Goal: Task Accomplishment & Management: Use online tool/utility

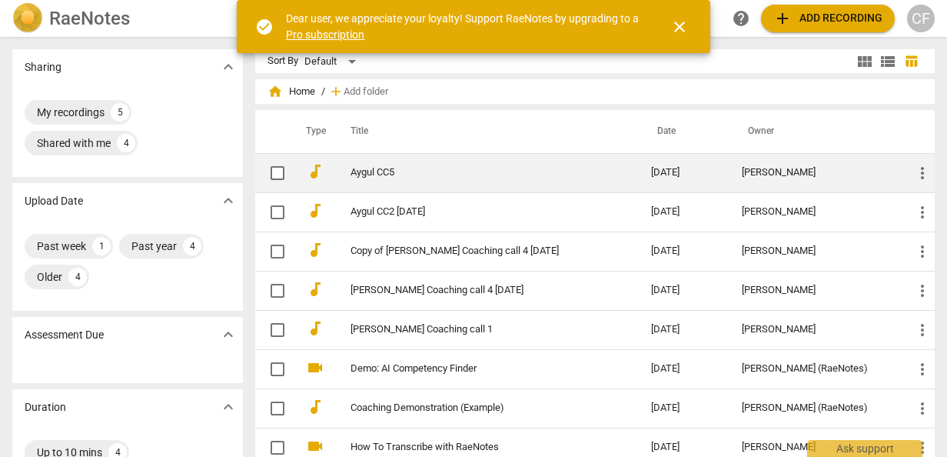
click at [388, 170] on link "Aygul CC5" at bounding box center [473, 173] width 245 height 12
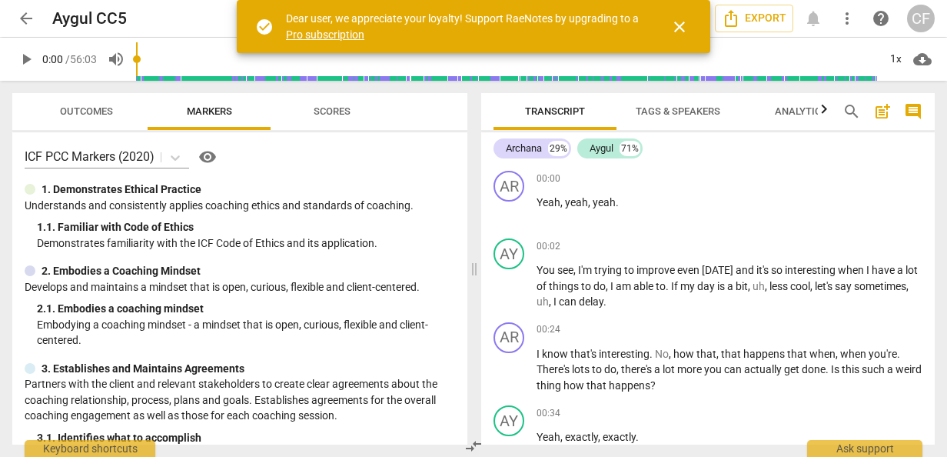
click at [92, 114] on span "Outcomes" at bounding box center [86, 111] width 53 height 12
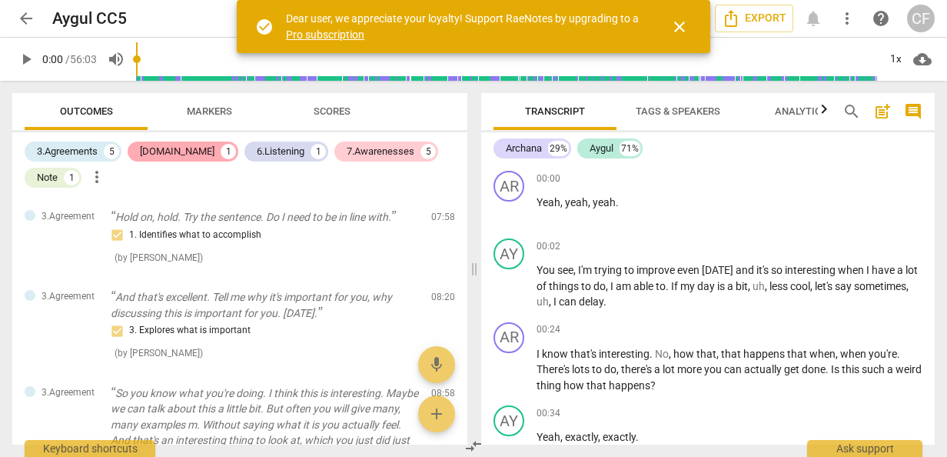
click at [165, 152] on div "[DOMAIN_NAME]" at bounding box center [177, 151] width 75 height 15
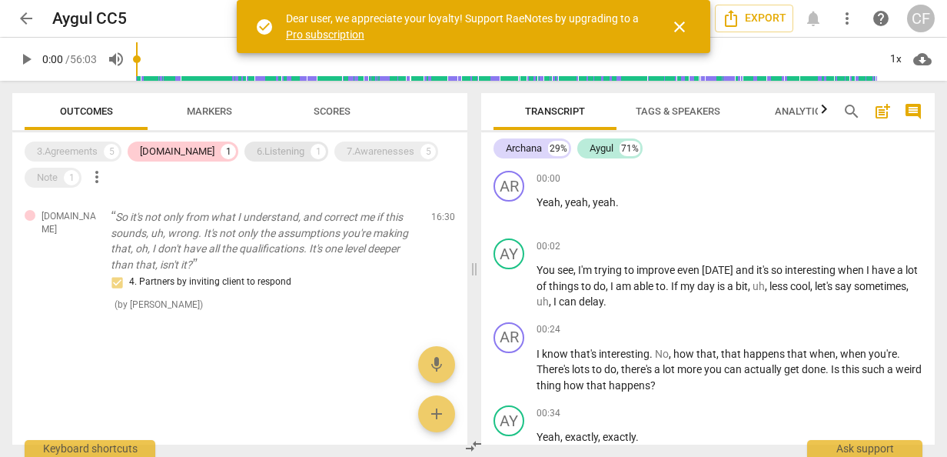
click at [257, 151] on div "6.Listening" at bounding box center [281, 151] width 48 height 15
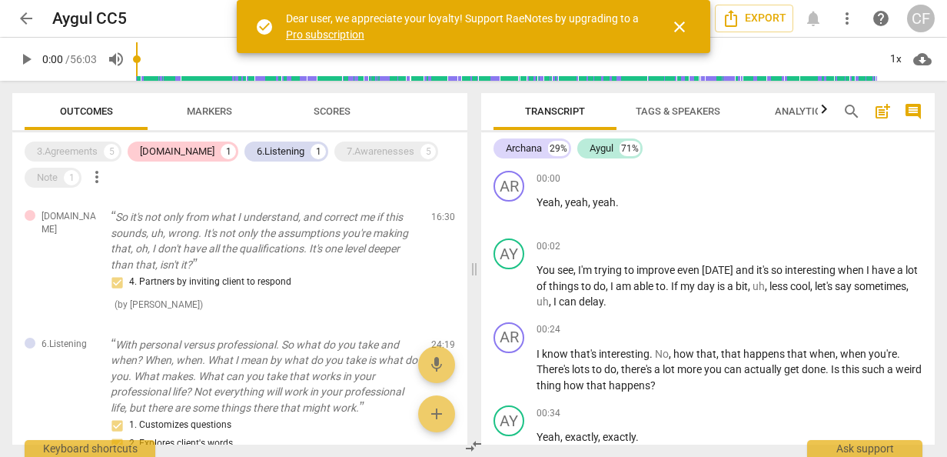
click at [225, 113] on span "Markers" at bounding box center [209, 111] width 45 height 12
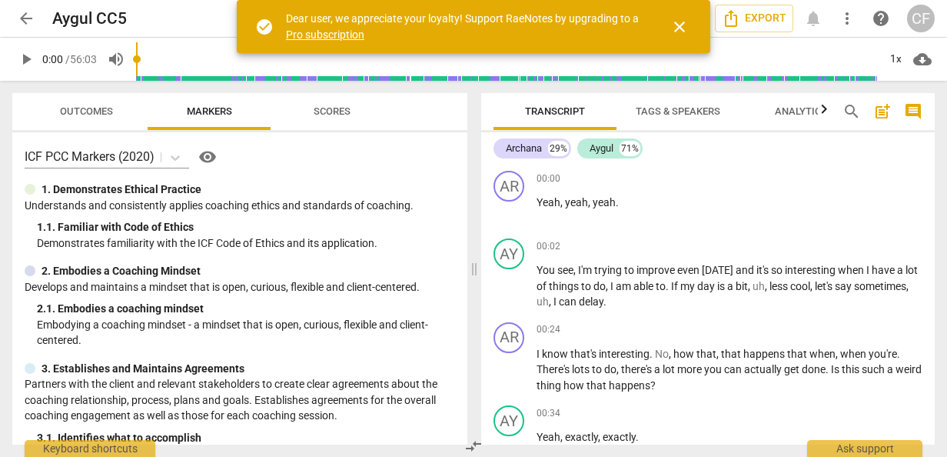
click at [338, 106] on span "Scores" at bounding box center [332, 111] width 37 height 12
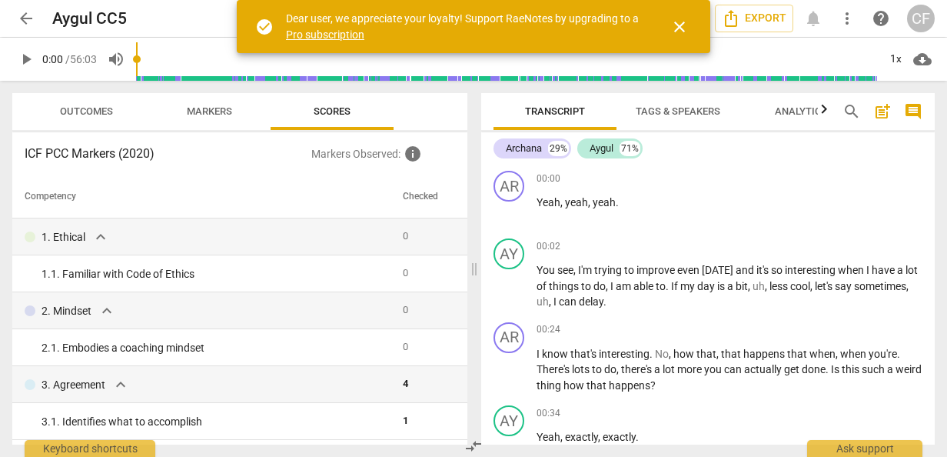
click at [225, 109] on span "Markers" at bounding box center [209, 111] width 45 height 12
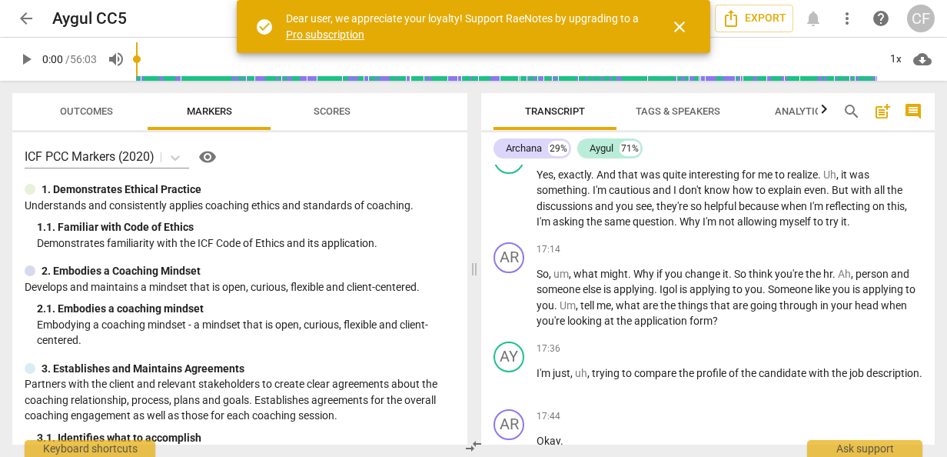
scroll to position [4845, 0]
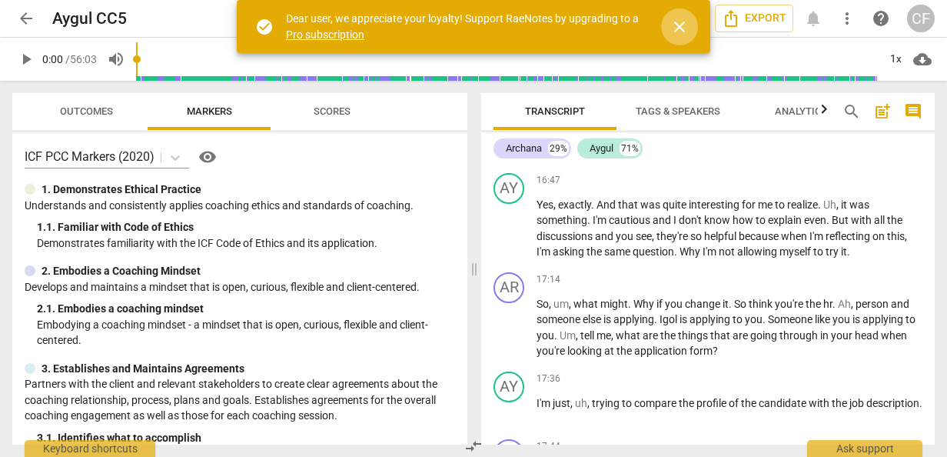
click at [686, 23] on span "close" at bounding box center [680, 27] width 18 height 18
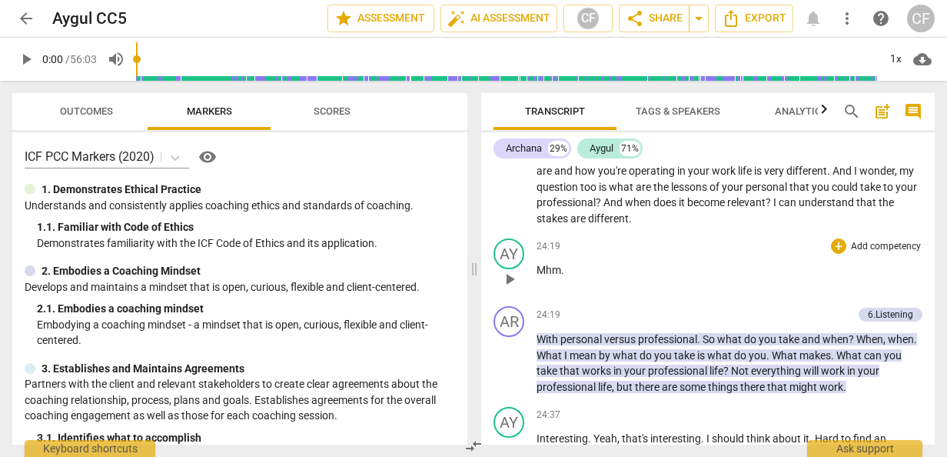
scroll to position [6844, 0]
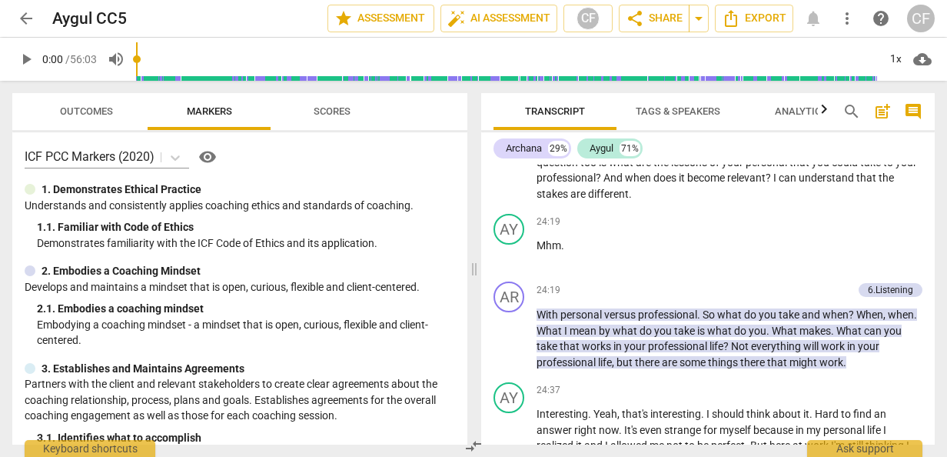
drag, startPoint x: 537, startPoint y: 243, endPoint x: 701, endPoint y: 260, distance: 165.4
click at [701, 202] on p "So , you know , I mean , I'm so blown away by your level of like ability to loo…" at bounding box center [730, 147] width 386 height 111
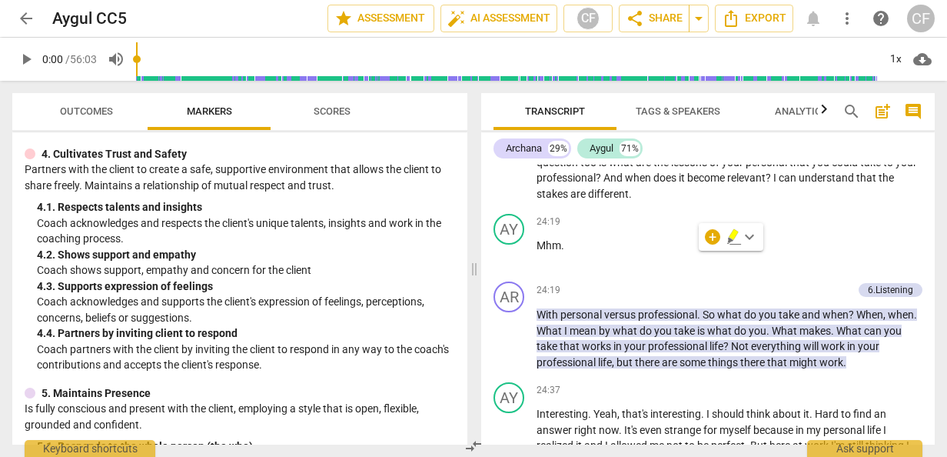
scroll to position [461, 0]
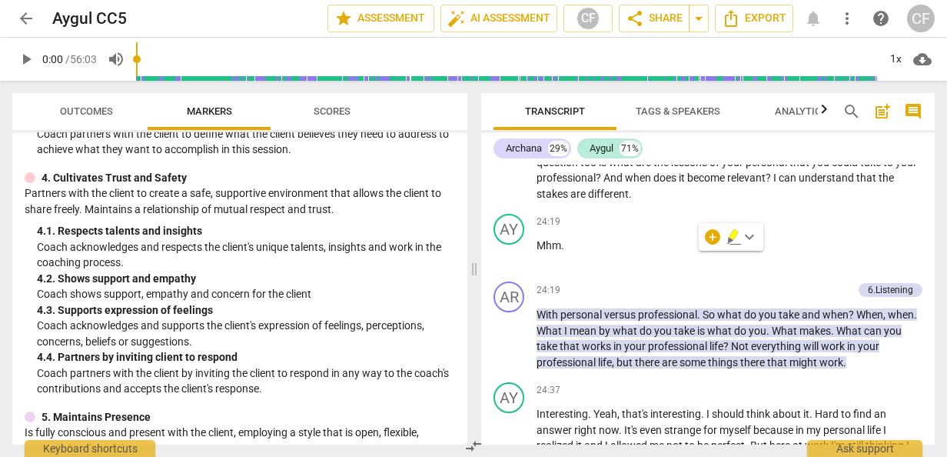
click at [886, 82] on p "Add competency" at bounding box center [886, 75] width 73 height 14
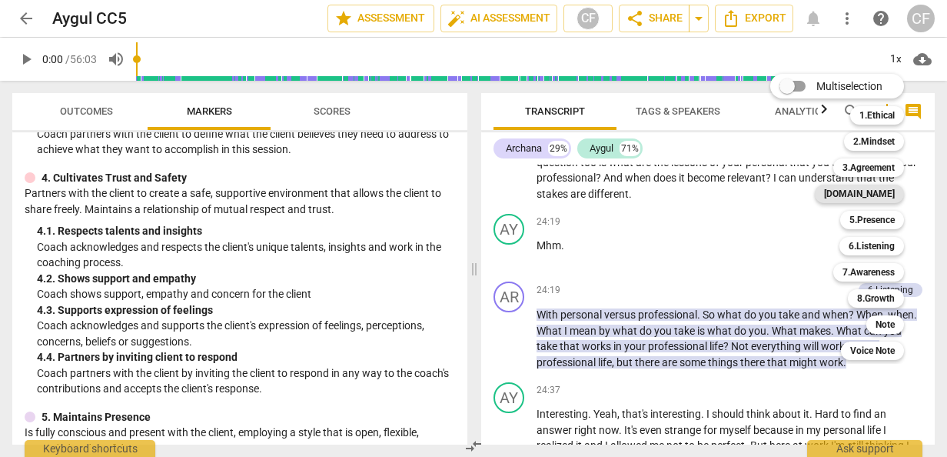
click at [889, 195] on b "[DOMAIN_NAME]" at bounding box center [859, 194] width 71 height 18
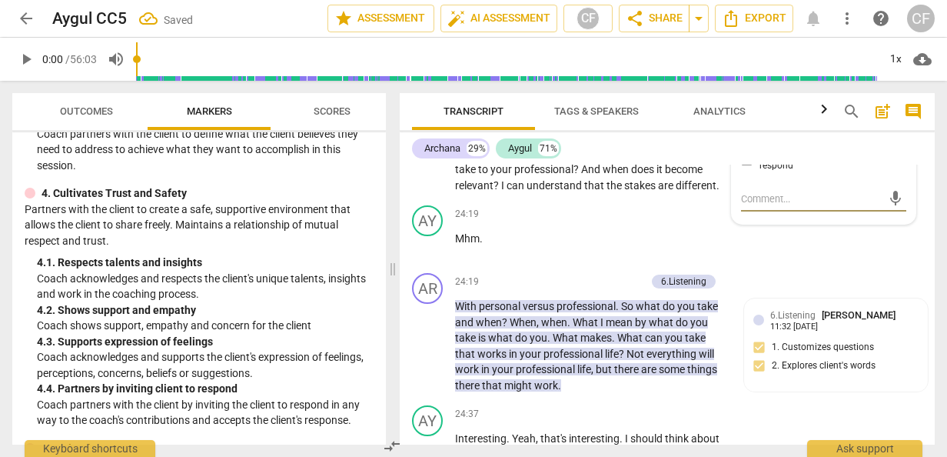
scroll to position [8313, 0]
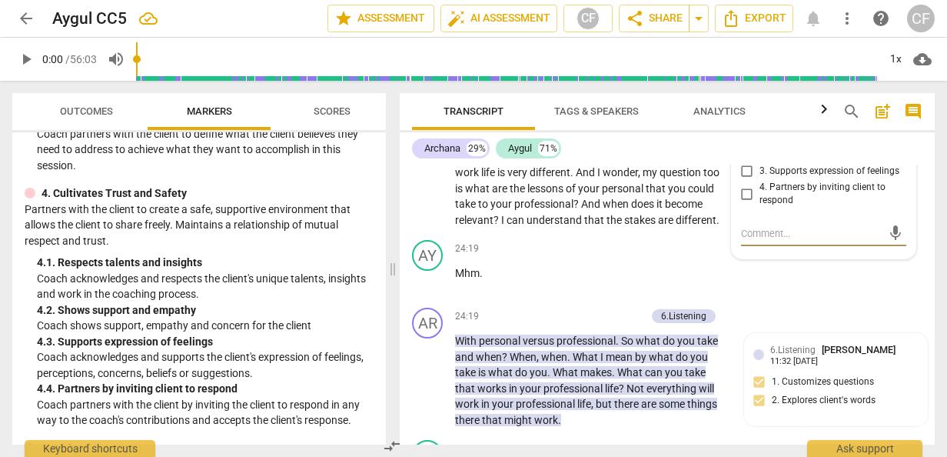
click at [746, 144] on input "1. Respects talents and insights" at bounding box center [747, 134] width 25 height 18
checkbox input "true"
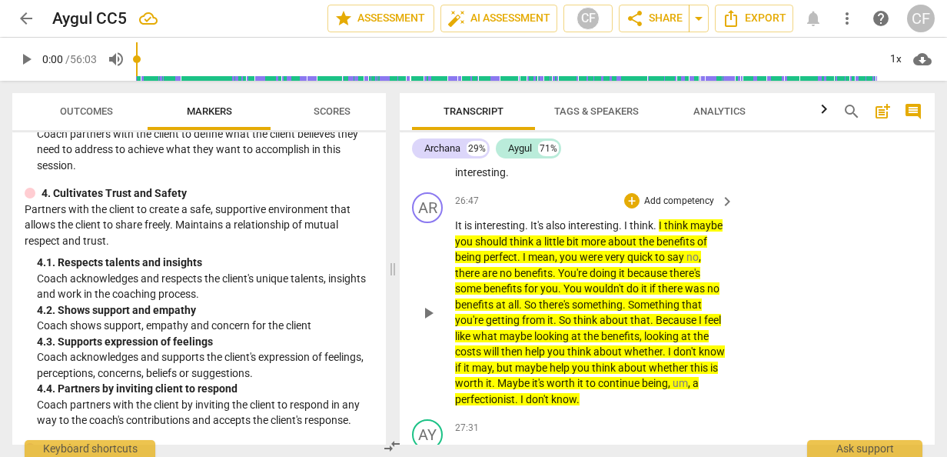
scroll to position [9235, 0]
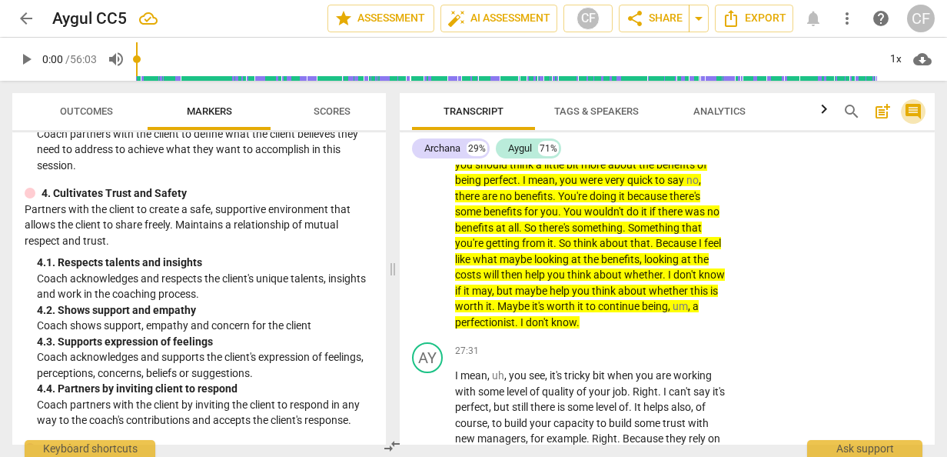
click at [914, 108] on span "comment" at bounding box center [913, 111] width 18 height 18
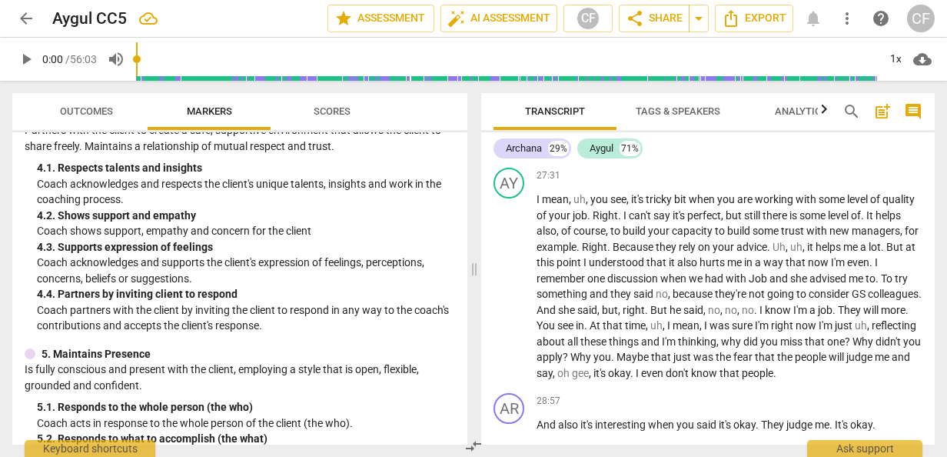
scroll to position [461, 0]
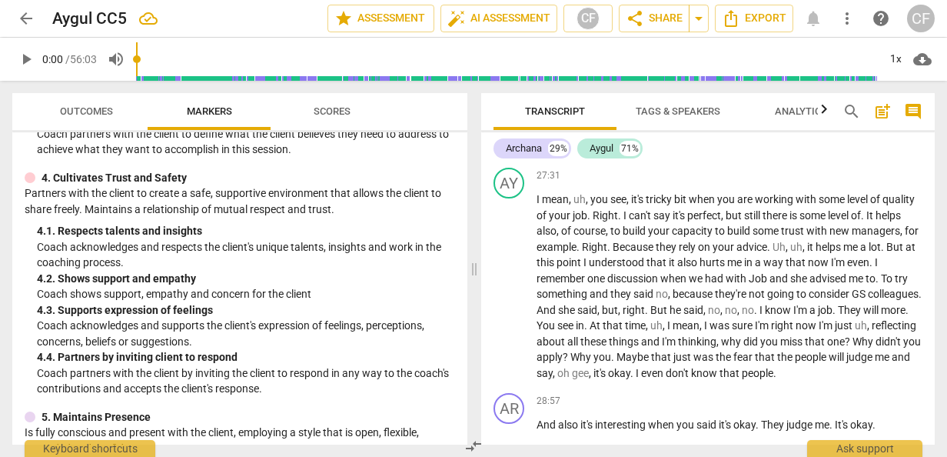
click at [918, 112] on span "comment" at bounding box center [913, 111] width 18 height 18
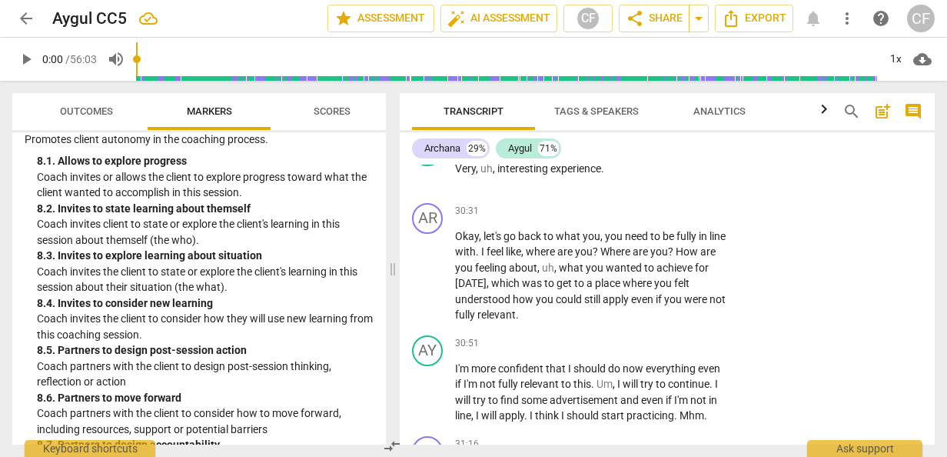
scroll to position [1986, 0]
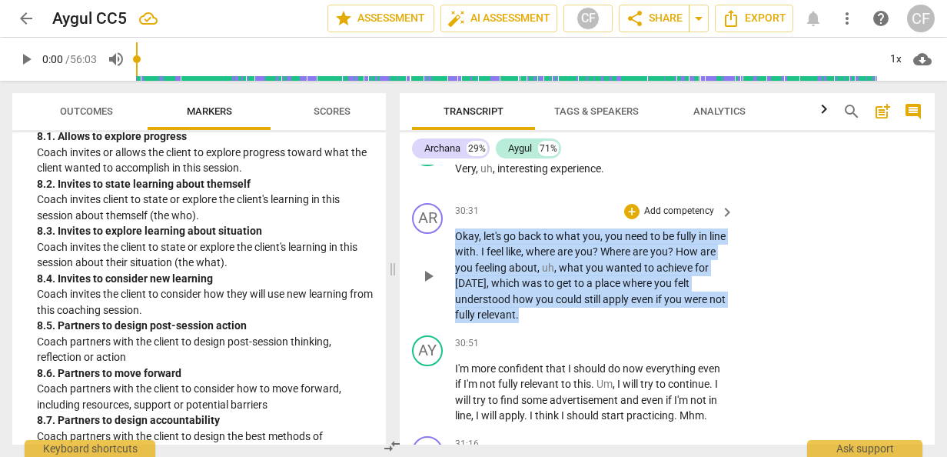
drag, startPoint x: 455, startPoint y: 286, endPoint x: 541, endPoint y: 361, distance: 113.9
click at [541, 323] on p "Okay , let's go back to what you , you need to be fully in line with . I feel l…" at bounding box center [590, 275] width 271 height 95
click at [697, 218] on p "Add competency" at bounding box center [679, 212] width 73 height 14
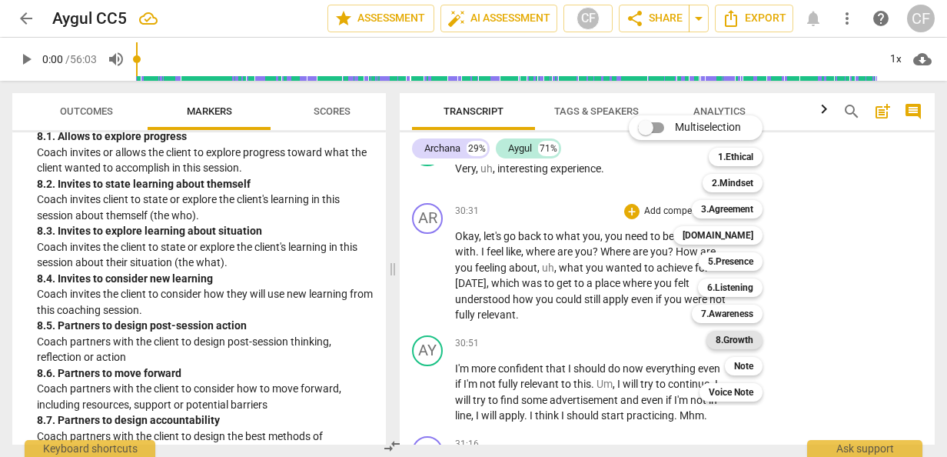
click at [726, 341] on b "8.Growth" at bounding box center [735, 340] width 38 height 18
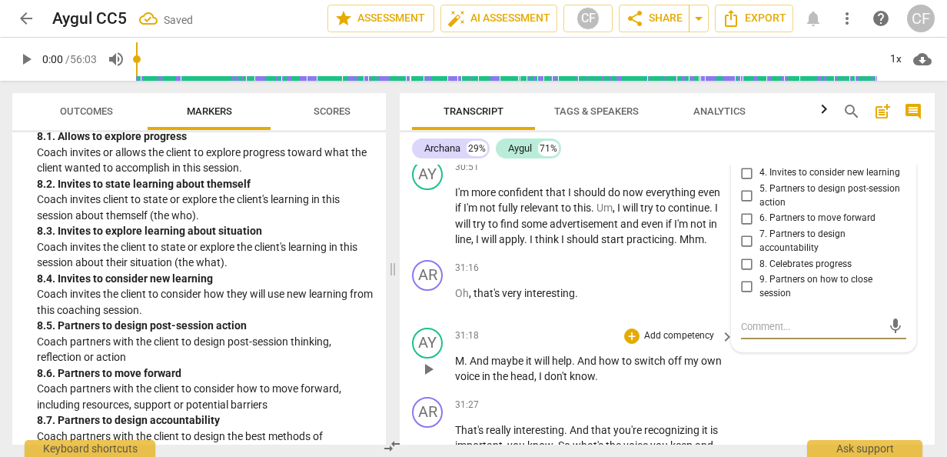
scroll to position [10488, 0]
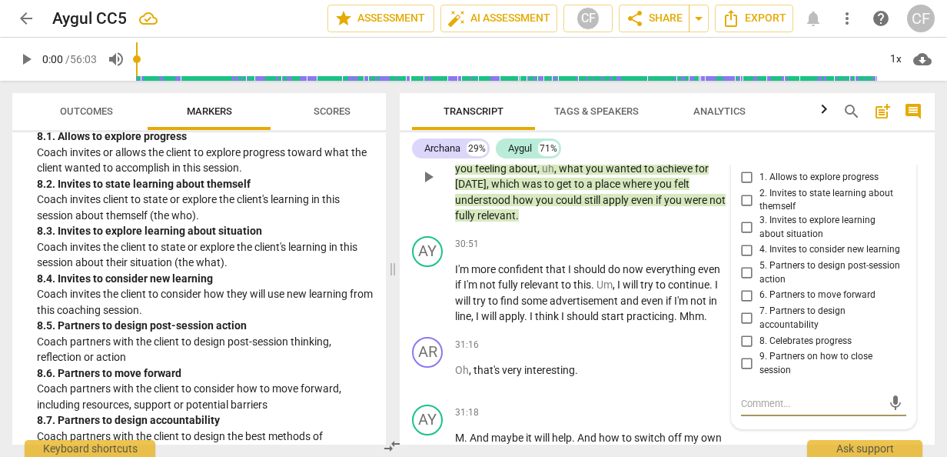
click at [746, 187] on input "1. Allows to explore progress" at bounding box center [747, 177] width 25 height 18
checkbox input "true"
click at [741, 209] on input "2. Invites to state learning about themself" at bounding box center [747, 200] width 25 height 18
checkbox input "true"
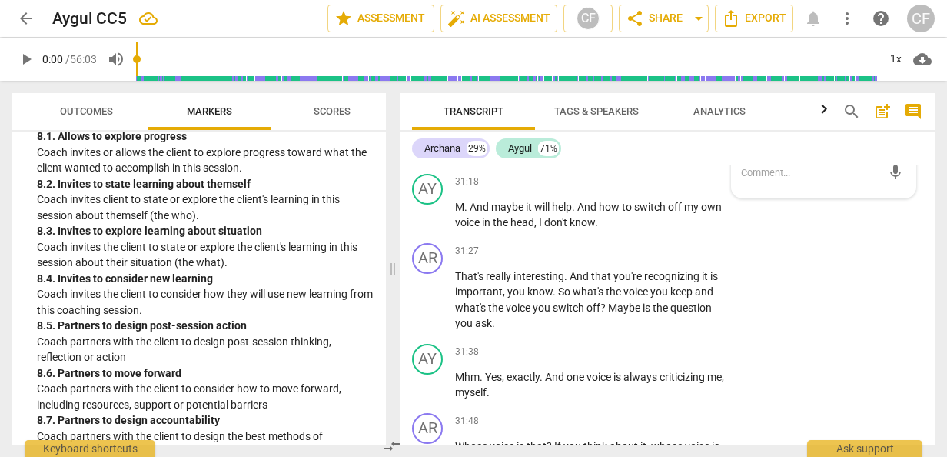
scroll to position [10642, 0]
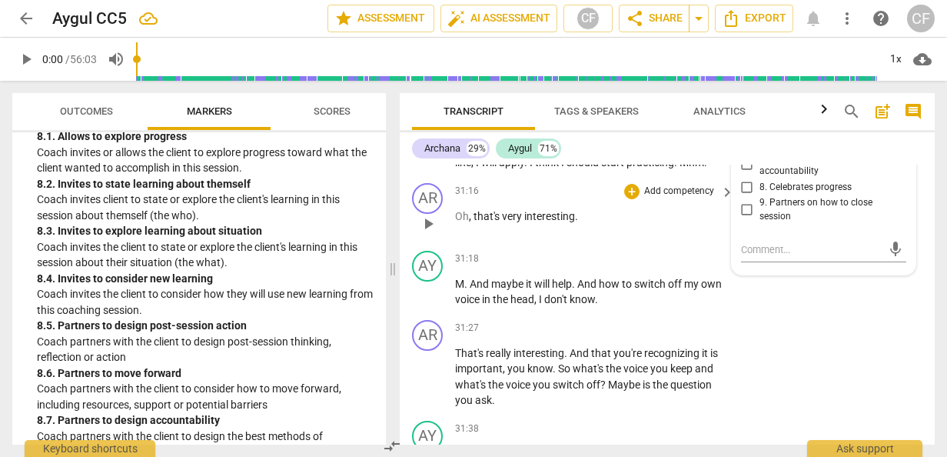
click at [455, 222] on span "Oh" at bounding box center [462, 216] width 14 height 12
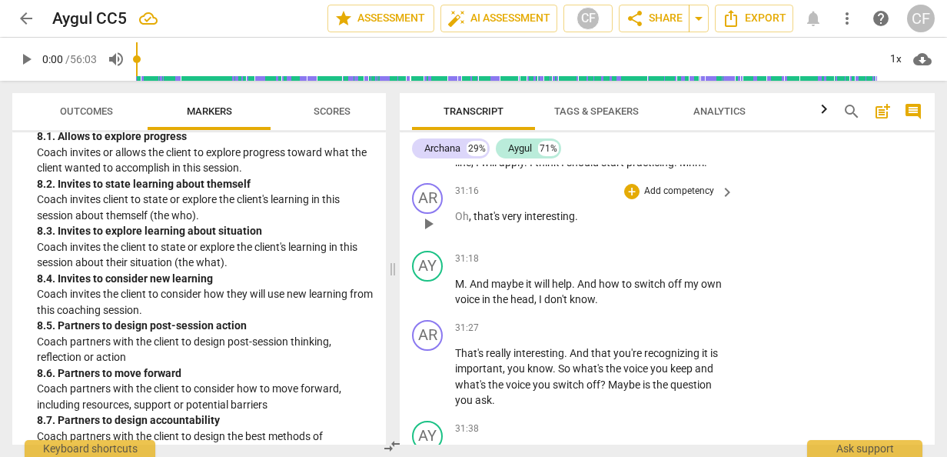
click at [468, 222] on span "Oh" at bounding box center [462, 216] width 14 height 12
click at [464, 222] on span "Oh" at bounding box center [462, 216] width 14 height 12
drag, startPoint x: 581, startPoint y: 268, endPoint x: 457, endPoint y: 257, distance: 125.0
click at [457, 225] on p "Oh , that's very interesting ." at bounding box center [590, 216] width 271 height 16
click at [704, 198] on p "Add competency" at bounding box center [679, 192] width 73 height 14
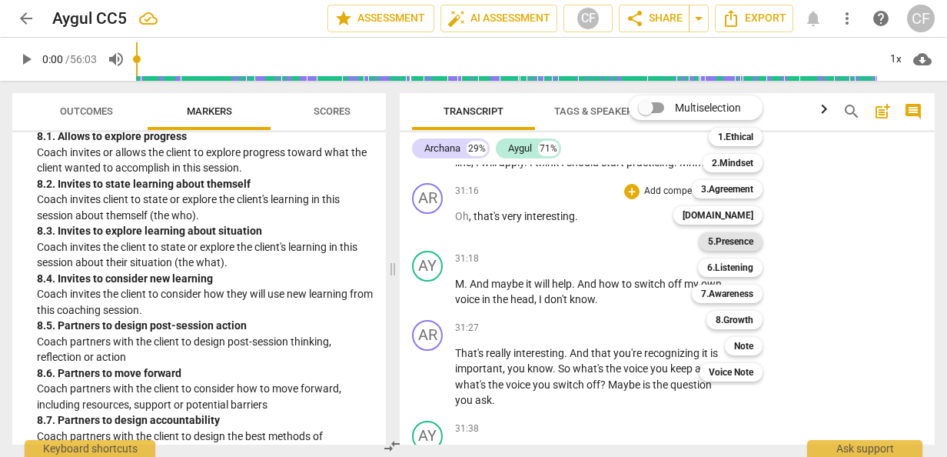
click at [745, 238] on b "5.Presence" at bounding box center [730, 241] width 45 height 18
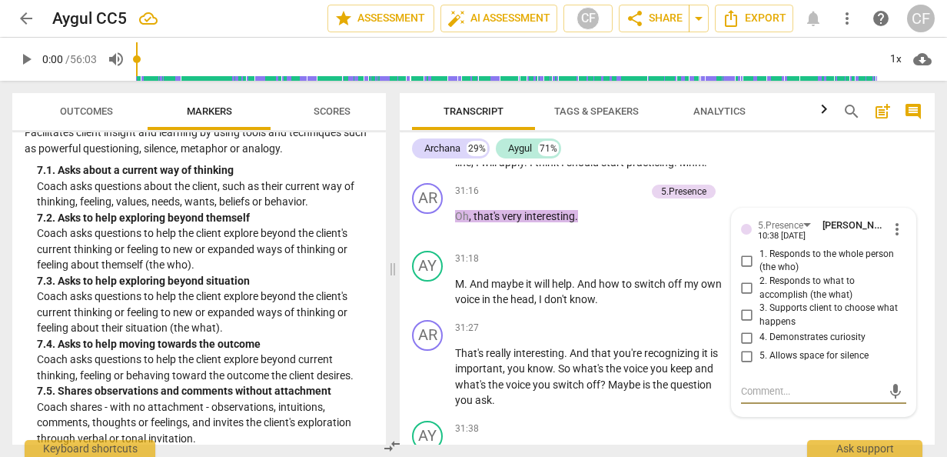
scroll to position [1447, 0]
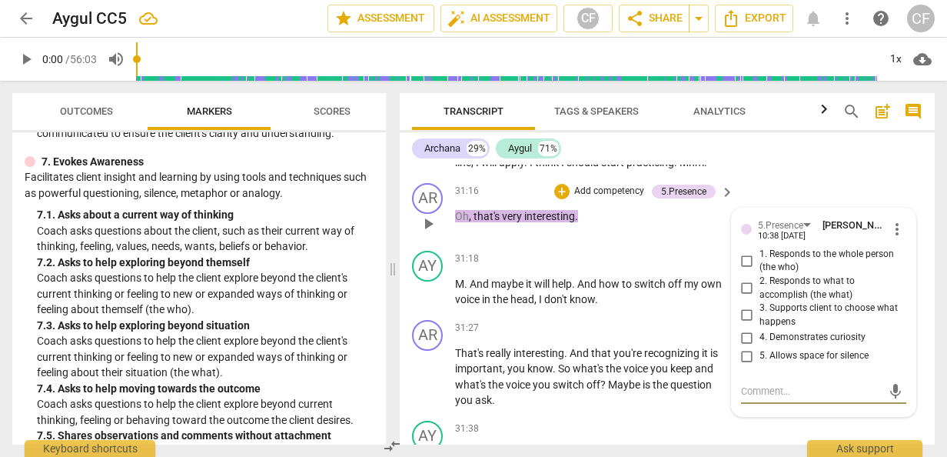
click at [724, 201] on span "keyboard_arrow_right" at bounding box center [727, 192] width 18 height 18
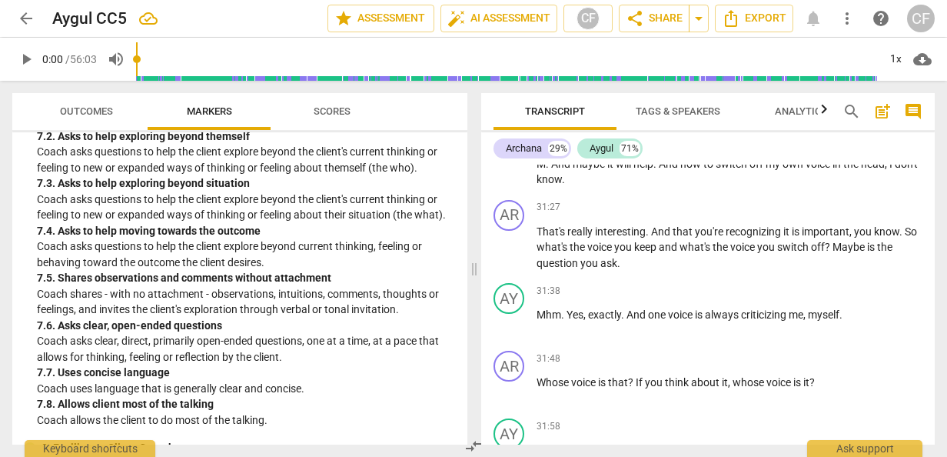
scroll to position [1321, 0]
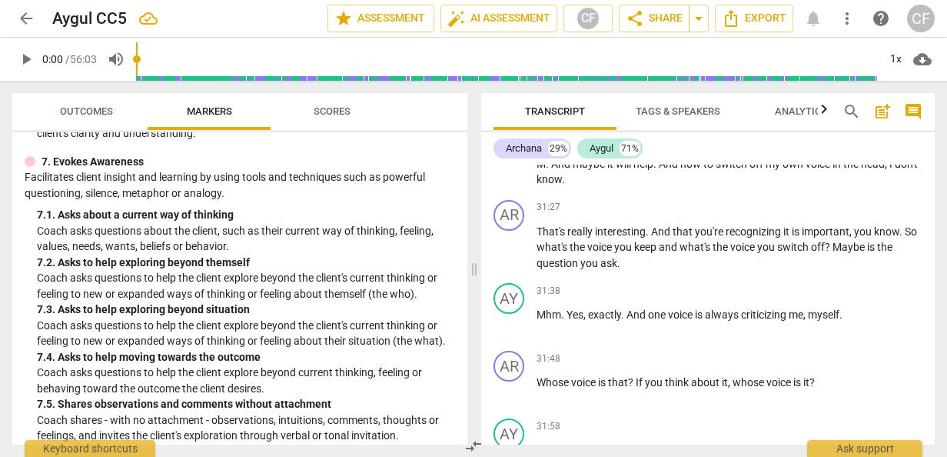
drag, startPoint x: 883, startPoint y: 230, endPoint x: 911, endPoint y: 263, distance: 43.1
click at [911, 120] on div "31:16 + Add competency 5.Presence keyboard_arrow_right Oh , that's very interes…" at bounding box center [730, 92] width 386 height 55
click at [883, 80] on div "5.Presence" at bounding box center [890, 73] width 45 height 14
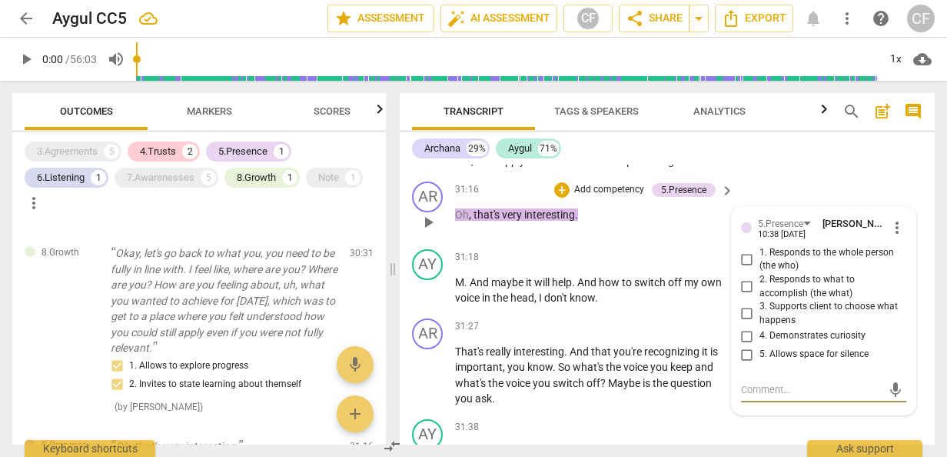
scroll to position [10639, 0]
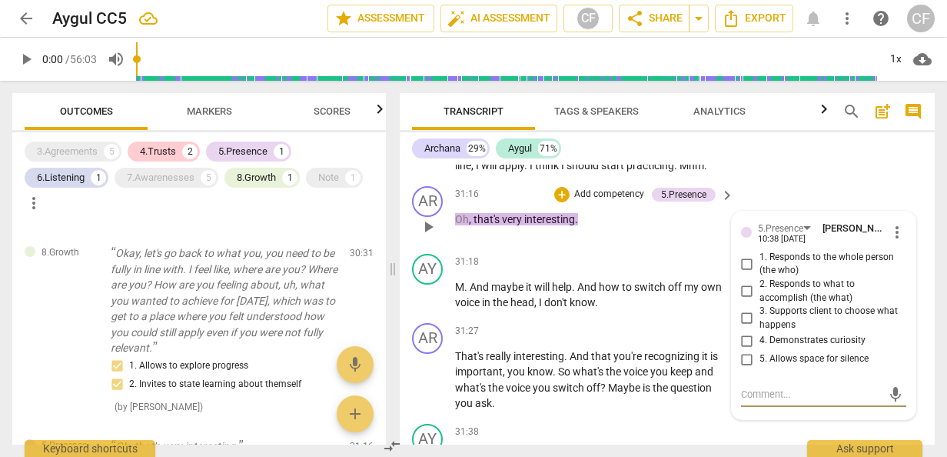
click at [891, 241] on span "more_vert" at bounding box center [897, 232] width 18 height 18
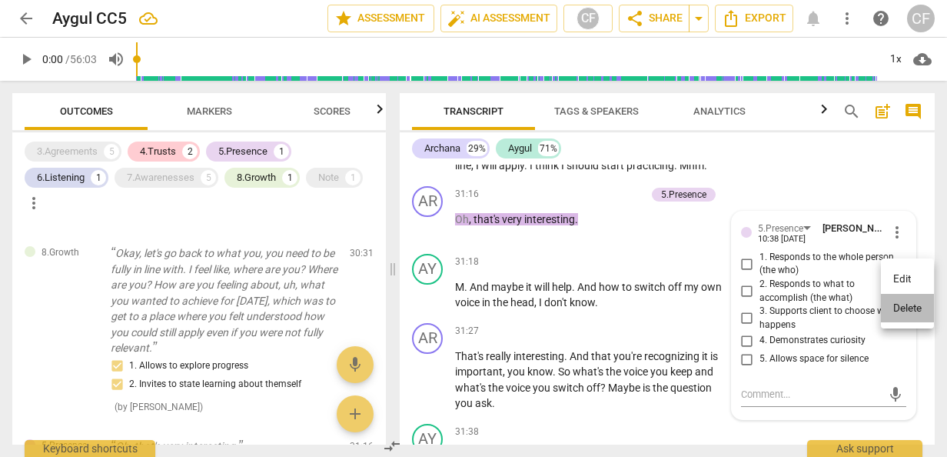
drag, startPoint x: 902, startPoint y: 305, endPoint x: 544, endPoint y: 70, distance: 427.7
click at [903, 305] on li "Delete" at bounding box center [907, 308] width 53 height 29
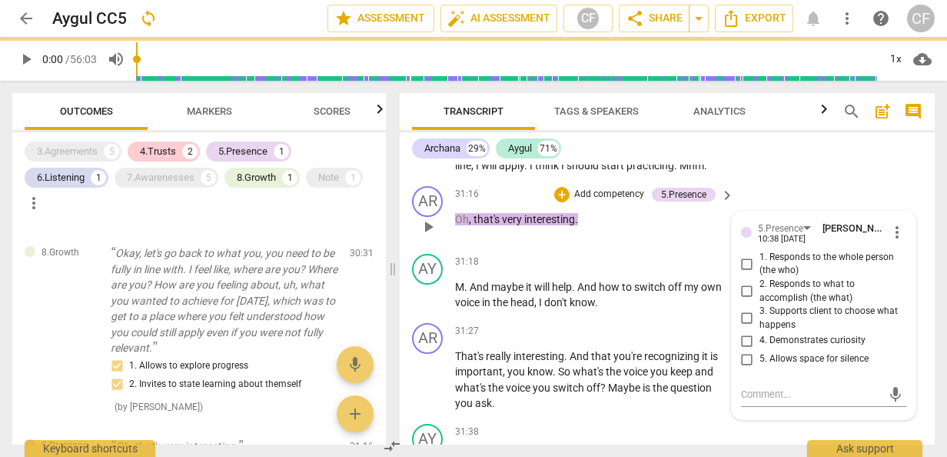
click at [593, 228] on p "Oh , that's very interesting ." at bounding box center [590, 219] width 271 height 16
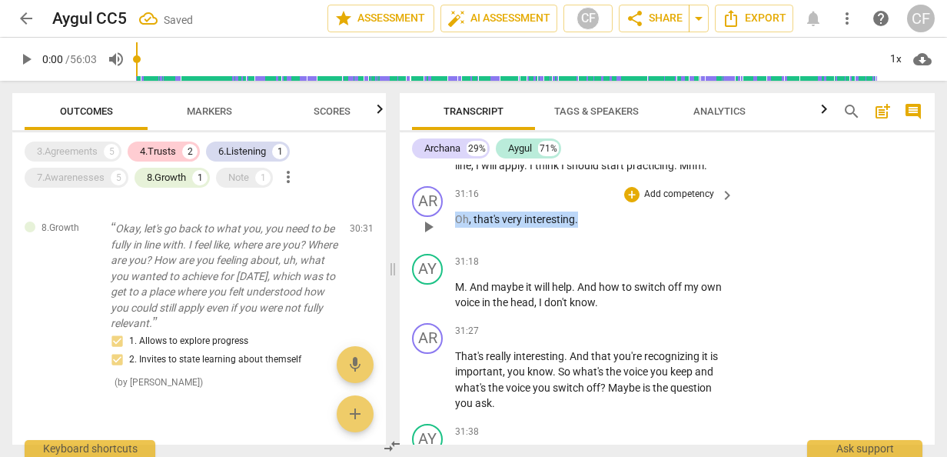
drag, startPoint x: 578, startPoint y: 269, endPoint x: 457, endPoint y: 264, distance: 121.6
click at [457, 228] on p "Oh , that's very interesting ." at bounding box center [590, 219] width 271 height 16
click at [724, 205] on span "keyboard_arrow_right" at bounding box center [727, 195] width 18 height 18
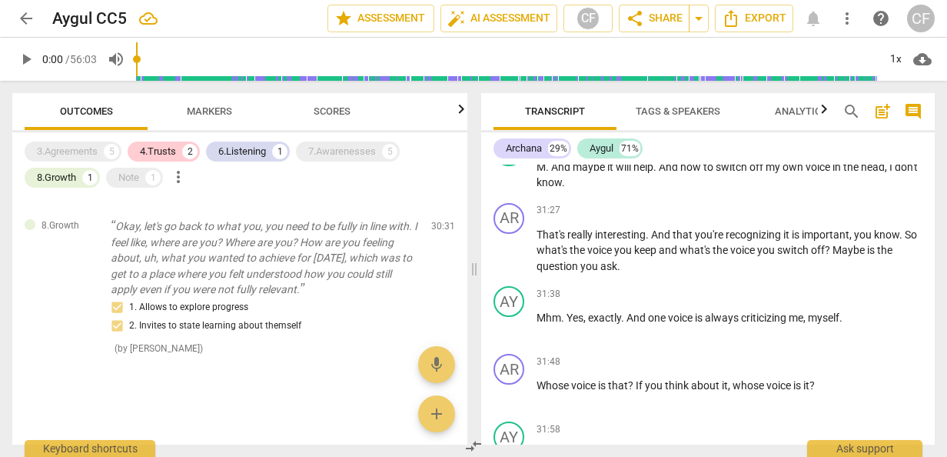
scroll to position [375, 0]
click at [864, 82] on p "Add competency" at bounding box center [886, 75] width 73 height 14
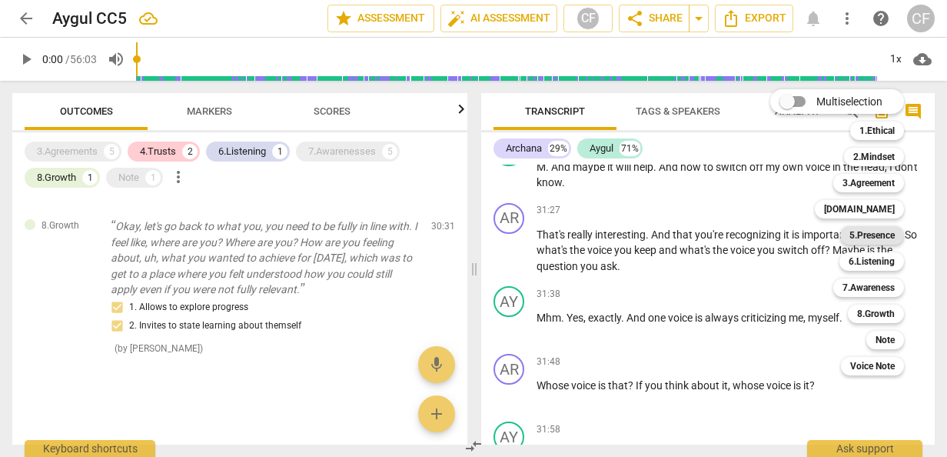
click at [877, 234] on b "5.Presence" at bounding box center [872, 235] width 45 height 18
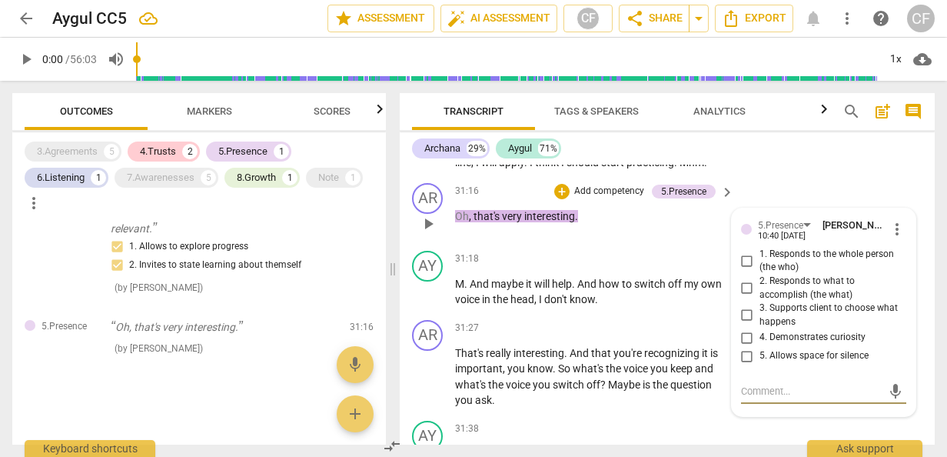
scroll to position [10719, 0]
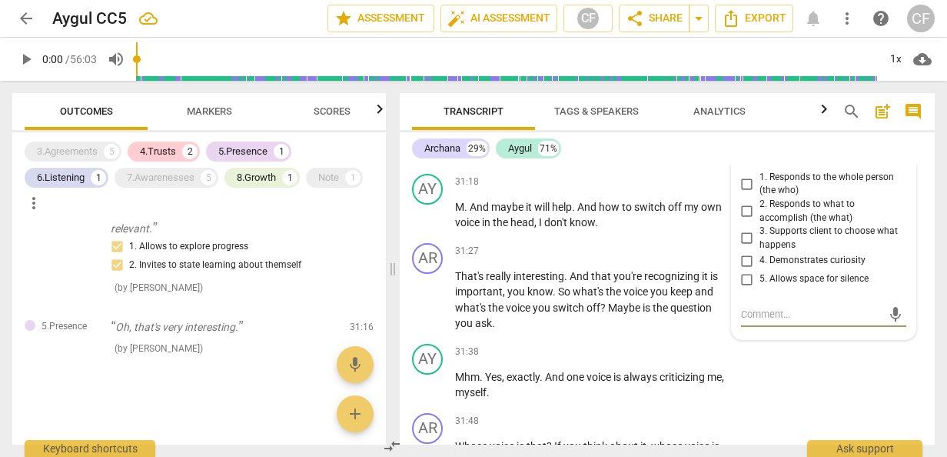
click at [744, 270] on input "4. Demonstrates curiosity" at bounding box center [747, 260] width 25 height 18
checkbox input "true"
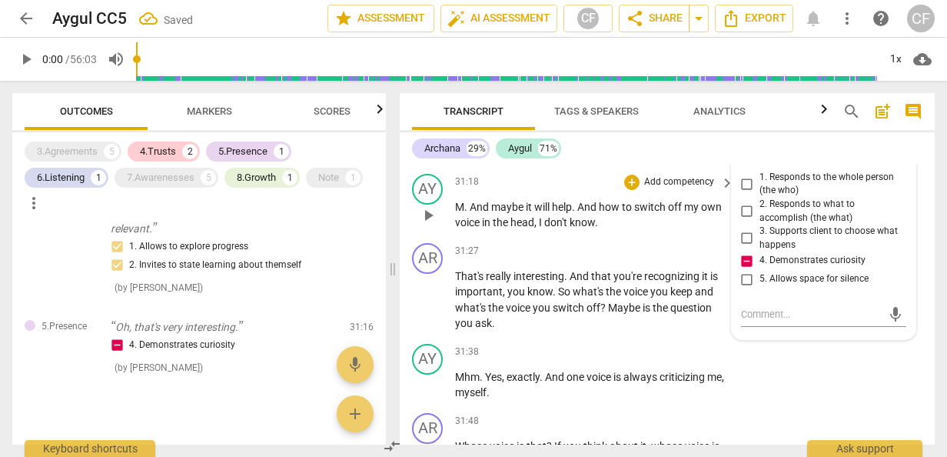
scroll to position [10796, 0]
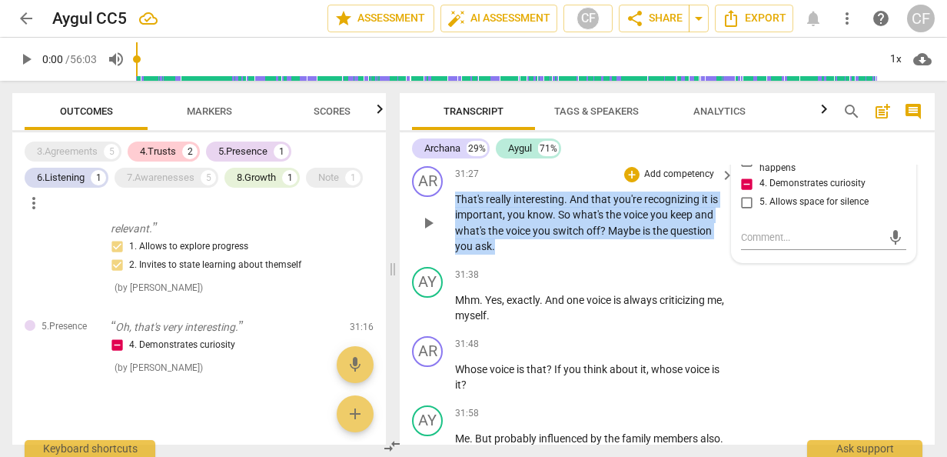
drag, startPoint x: 457, startPoint y: 244, endPoint x: 495, endPoint y: 292, distance: 61.9
click at [495, 255] on p "That's really interesting . And that you're recognizing it is important , you k…" at bounding box center [590, 222] width 271 height 63
click at [694, 181] on p "Add competency" at bounding box center [679, 175] width 73 height 14
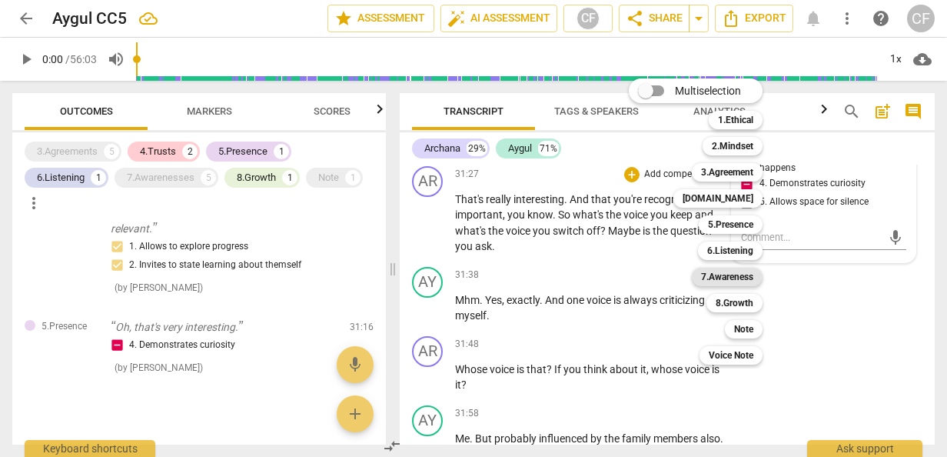
click at [731, 278] on b "7.Awareness" at bounding box center [727, 277] width 52 height 18
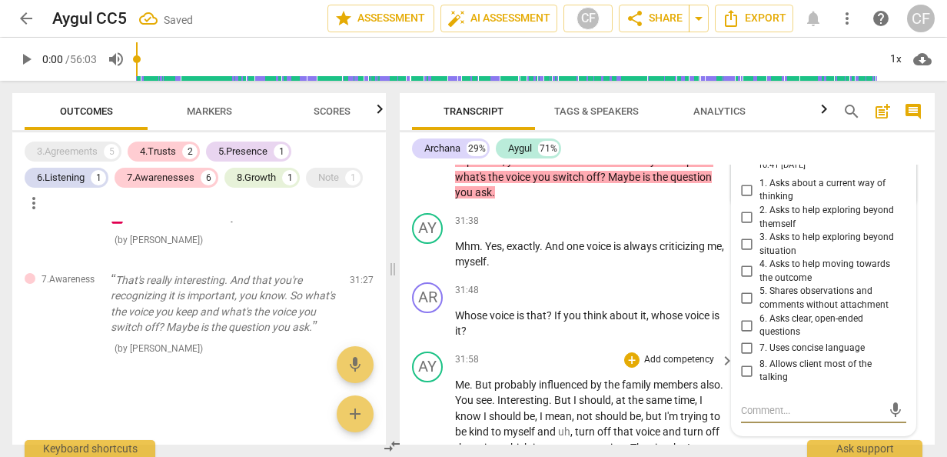
scroll to position [10848, 0]
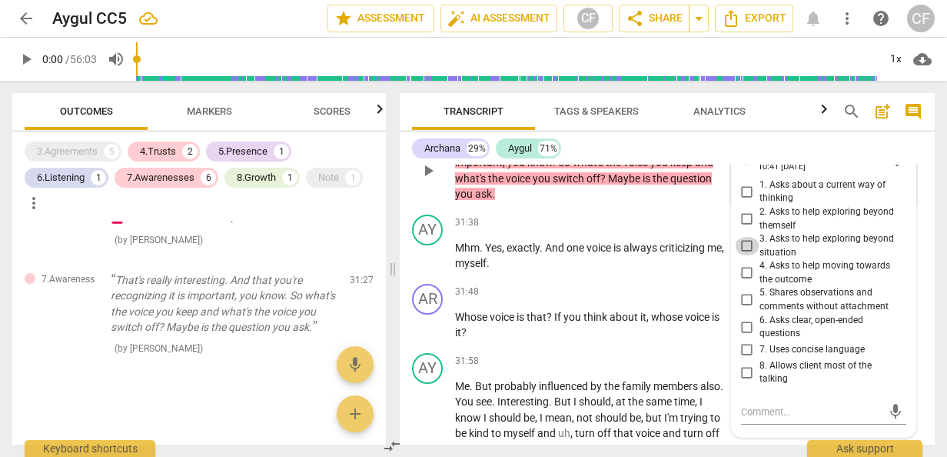
click at [745, 255] on input "3. Asks to help exploring beyond situation" at bounding box center [747, 246] width 25 height 18
checkbox input "true"
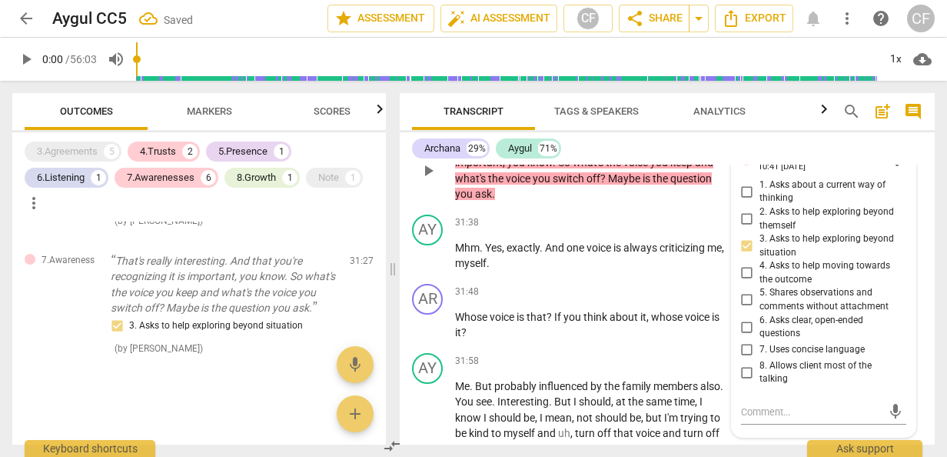
click at [751, 282] on input "4. Asks to help moving towards the outcome" at bounding box center [747, 273] width 25 height 18
checkbox input "true"
click at [523, 271] on p "Mhm . Yes , exactly . And one voice is always criticizing me , myself ." at bounding box center [590, 256] width 271 height 32
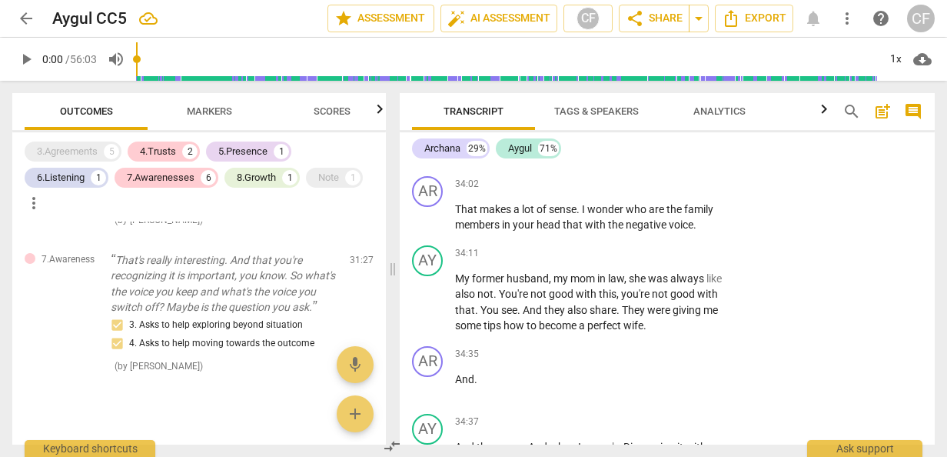
scroll to position [11540, 0]
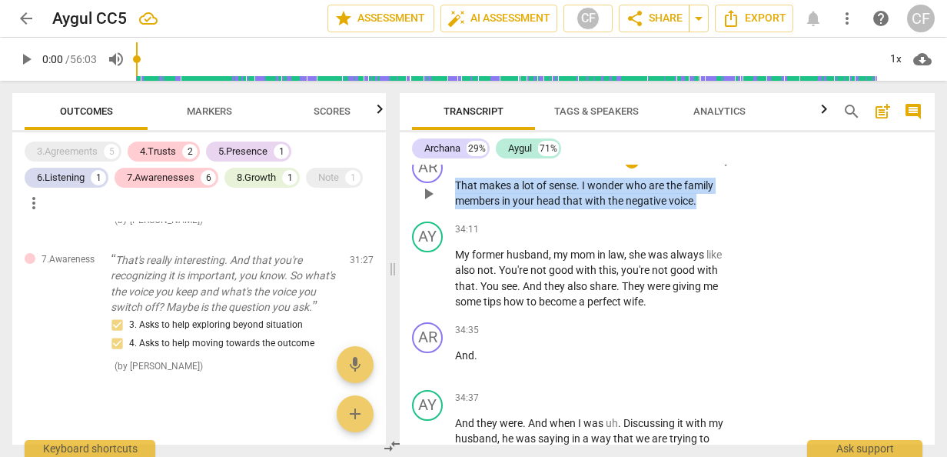
drag, startPoint x: 460, startPoint y: 232, endPoint x: 706, endPoint y: 255, distance: 247.1
click at [706, 209] on p "That makes a lot of sense . I wonder who are the family members in your head th…" at bounding box center [590, 194] width 271 height 32
click at [704, 168] on p "Add competency" at bounding box center [679, 161] width 73 height 14
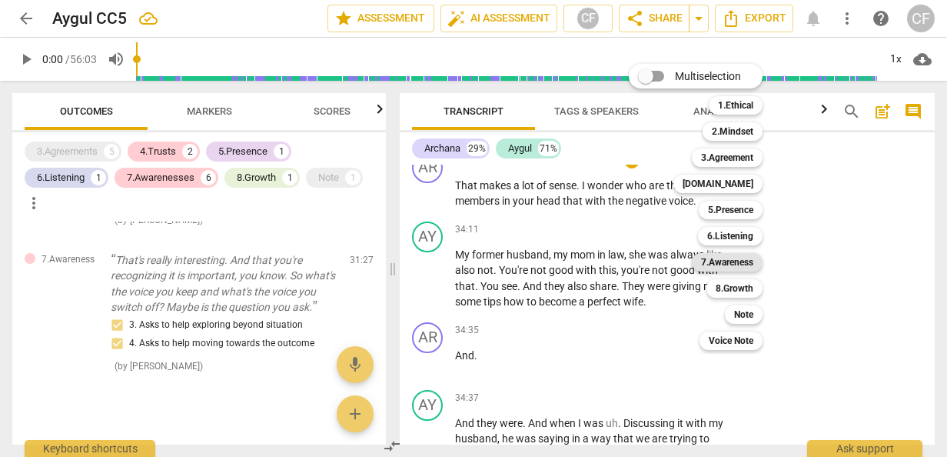
click at [743, 259] on b "7.Awareness" at bounding box center [727, 262] width 52 height 18
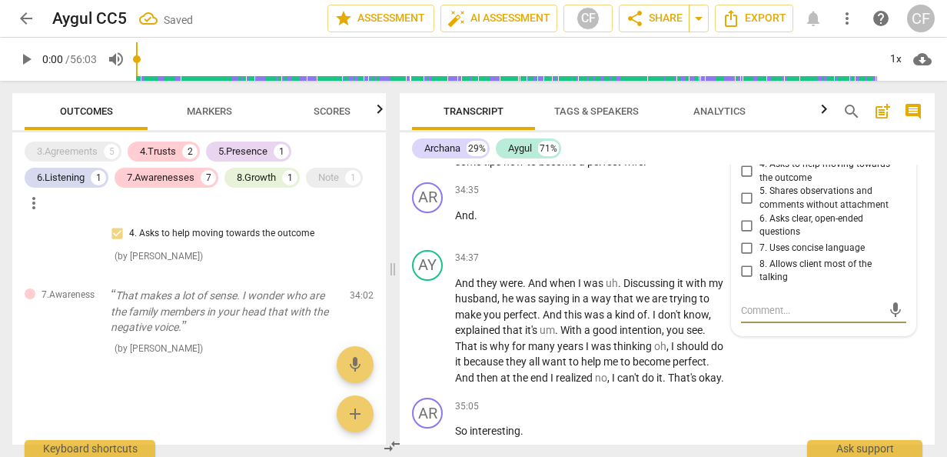
scroll to position [11656, 0]
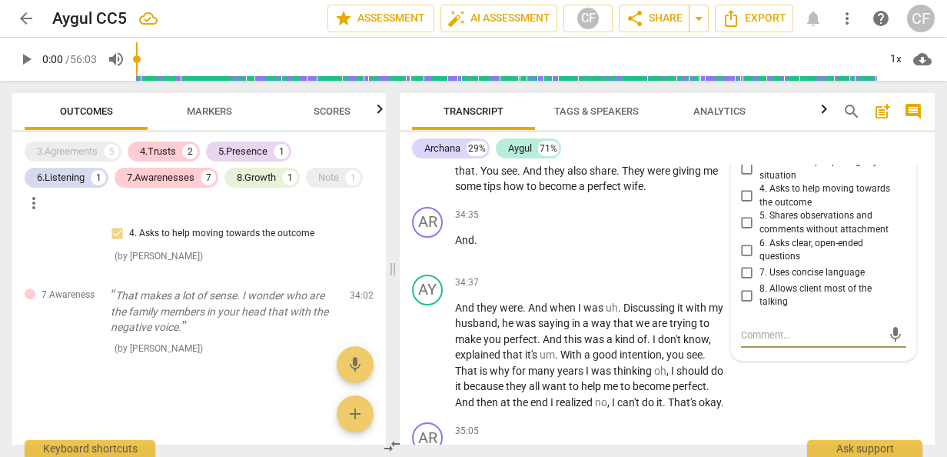
click at [743, 178] on input "3. Asks to help exploring beyond situation" at bounding box center [747, 169] width 25 height 18
checkbox input "true"
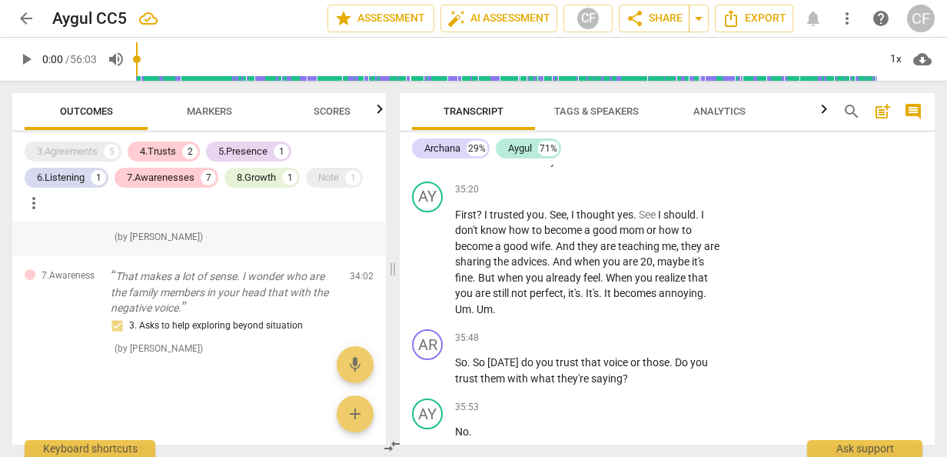
scroll to position [1646, 0]
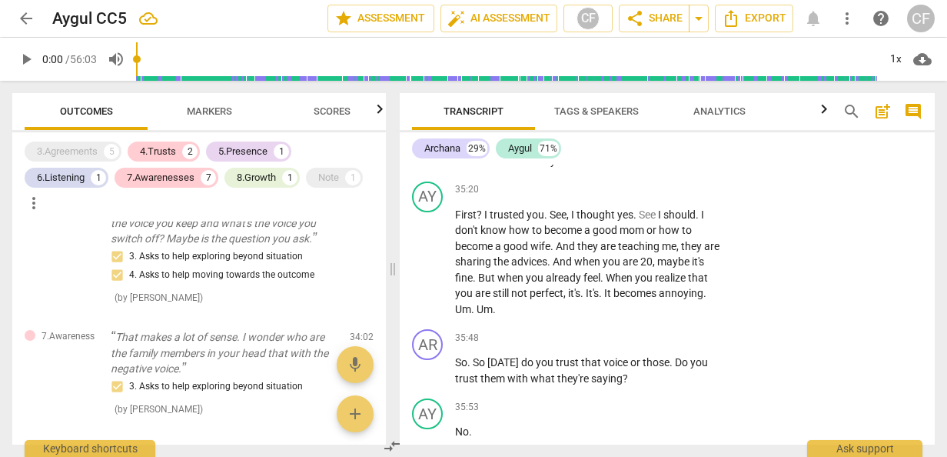
click at [221, 112] on span "Markers" at bounding box center [209, 111] width 45 height 12
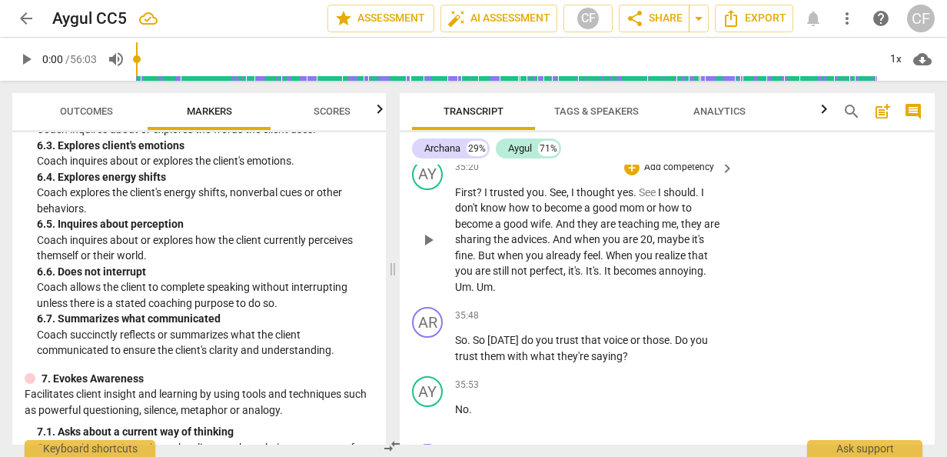
scroll to position [12117, 0]
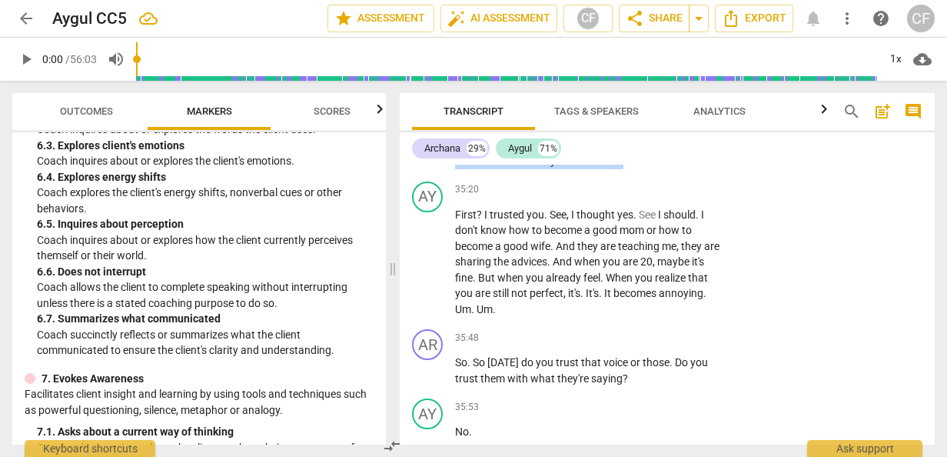
drag, startPoint x: 456, startPoint y: 191, endPoint x: 624, endPoint y: 226, distance: 171.3
click at [624, 169] on p "So the . So the voice in your head . If you say the negative voice in your head…" at bounding box center [590, 146] width 271 height 48
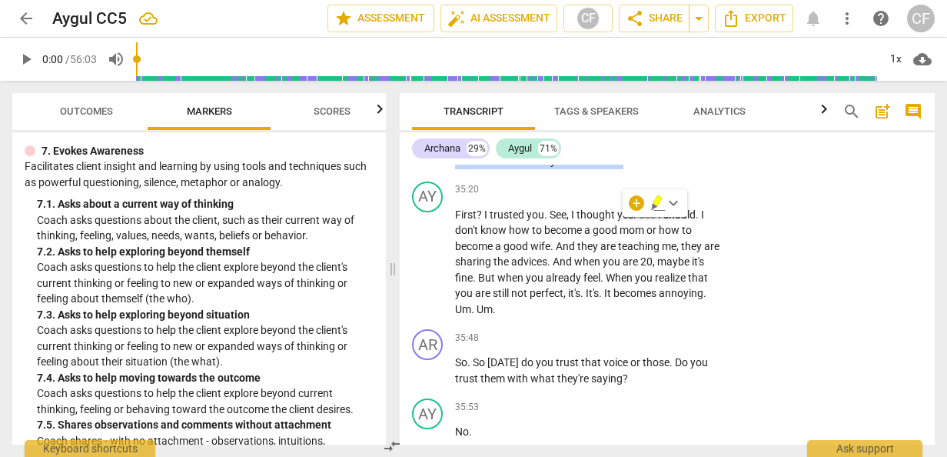
scroll to position [1461, 0]
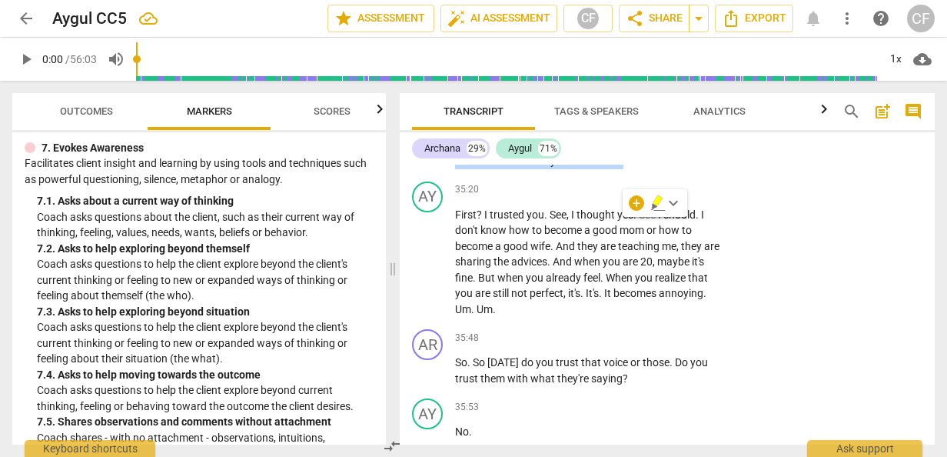
click at [701, 112] on p "Add competency" at bounding box center [679, 105] width 73 height 14
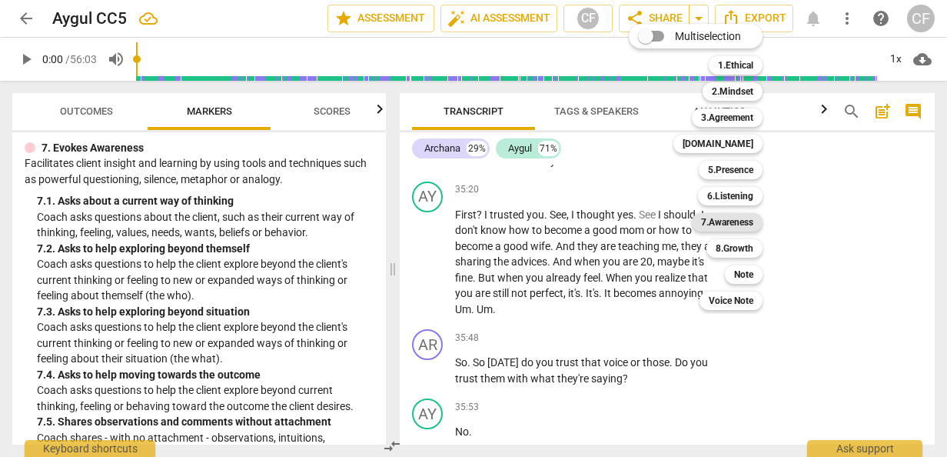
click at [730, 221] on b "7.Awareness" at bounding box center [727, 222] width 52 height 18
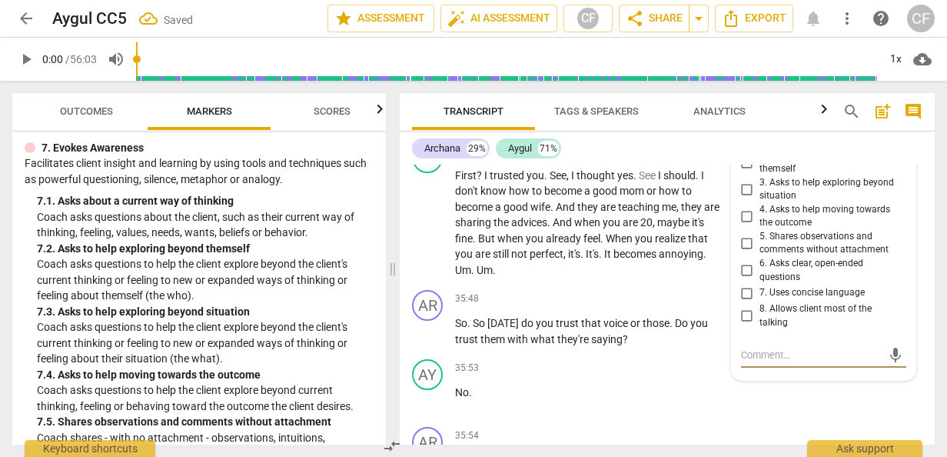
scroll to position [12115, 0]
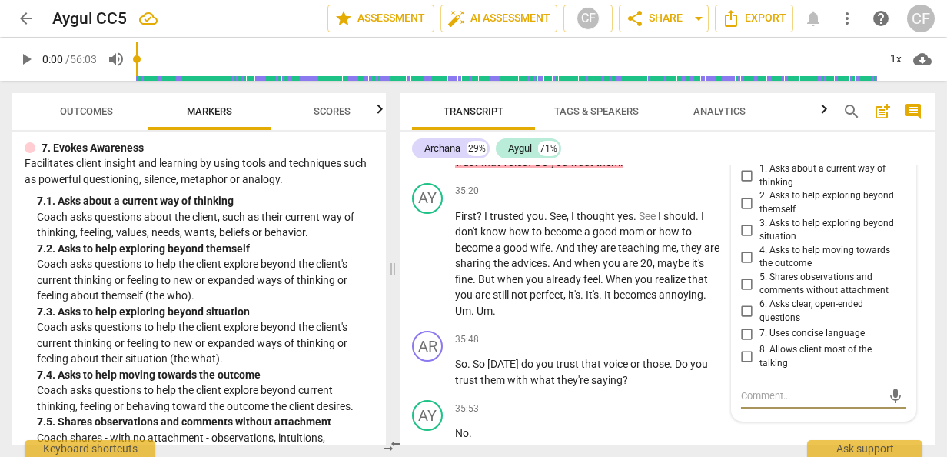
click at [744, 185] on input "1. Asks about a current way of thinking" at bounding box center [747, 176] width 25 height 18
checkbox input "true"
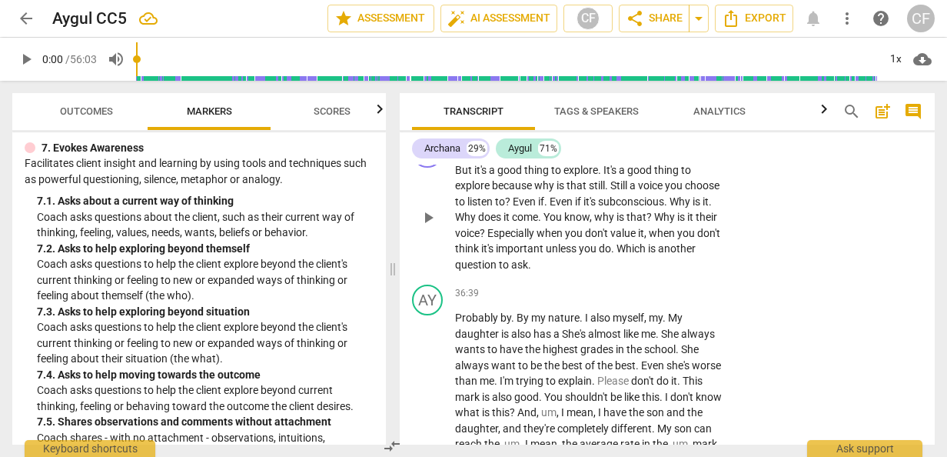
scroll to position [12654, 0]
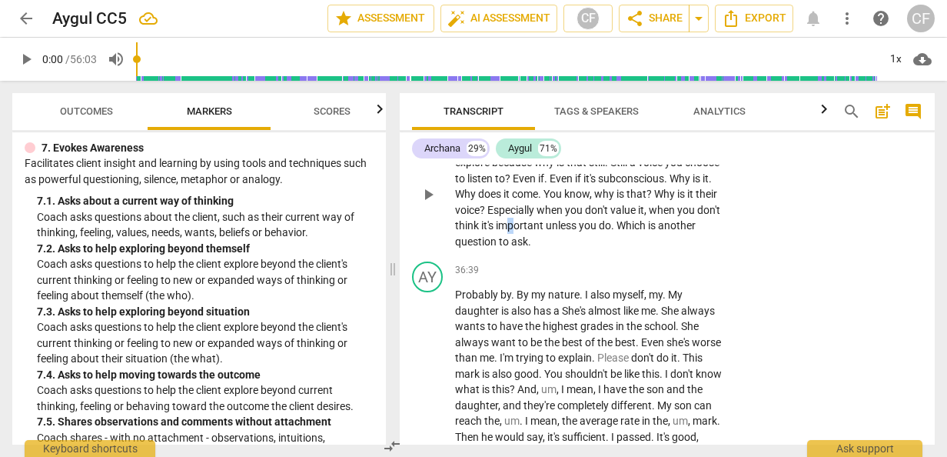
drag, startPoint x: 580, startPoint y: 303, endPoint x: 561, endPoint y: 281, distance: 28.4
click at [561, 250] on p "But it's a good thing to explore . It's a good thing to explore because why is …" at bounding box center [590, 194] width 271 height 111
click at [546, 231] on span "important" at bounding box center [521, 225] width 50 height 12
click at [613, 250] on p "But it's a good thing to explore . It's a good thing to explore because why is …" at bounding box center [590, 194] width 271 height 111
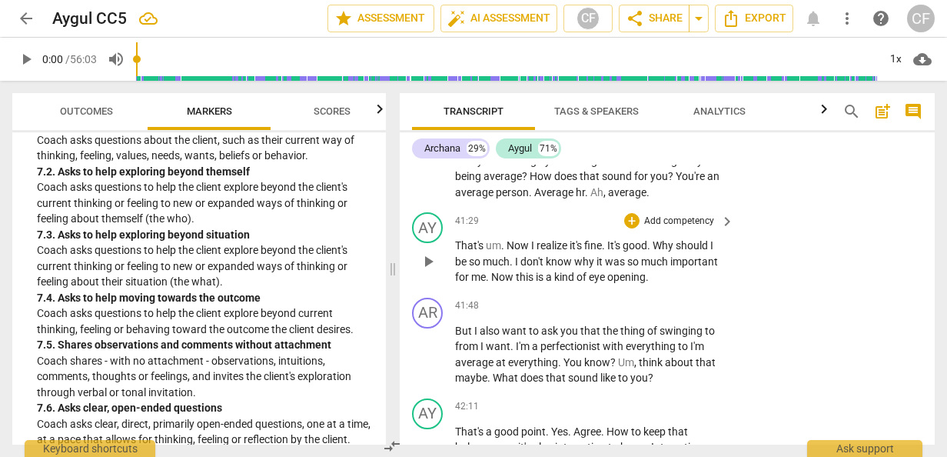
scroll to position [14192, 0]
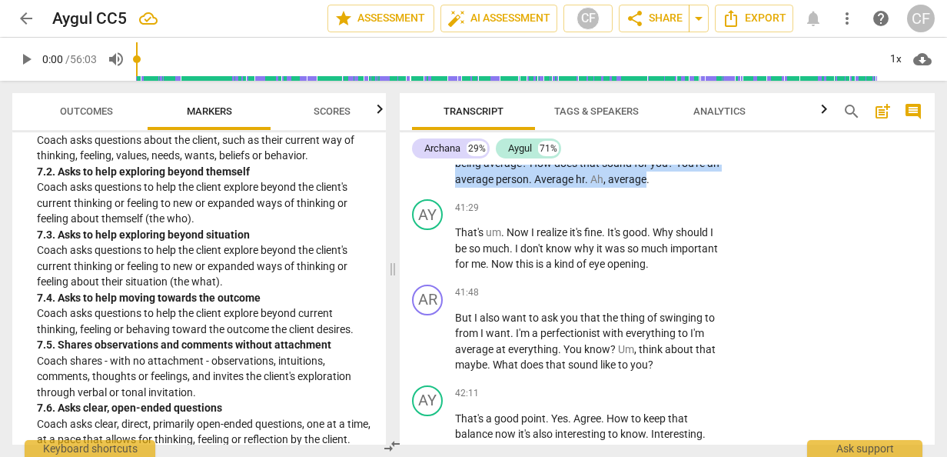
drag, startPoint x: 621, startPoint y: 211, endPoint x: 645, endPoint y: 256, distance: 51.6
click at [645, 188] on p "Yeah , yeah , yeah . You answered that . So you must be . Is there something yo…" at bounding box center [590, 147] width 271 height 79
click at [705, 98] on p "Add competency" at bounding box center [679, 92] width 73 height 14
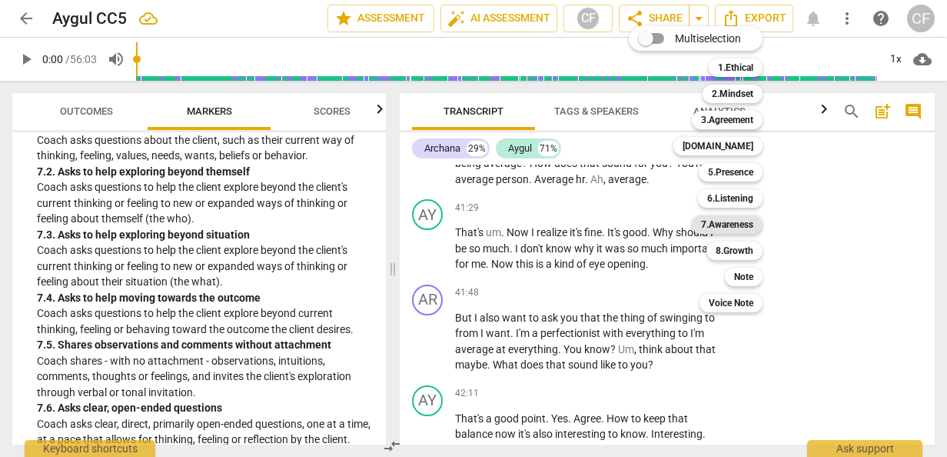
click at [743, 225] on b "7.Awareness" at bounding box center [727, 224] width 52 height 18
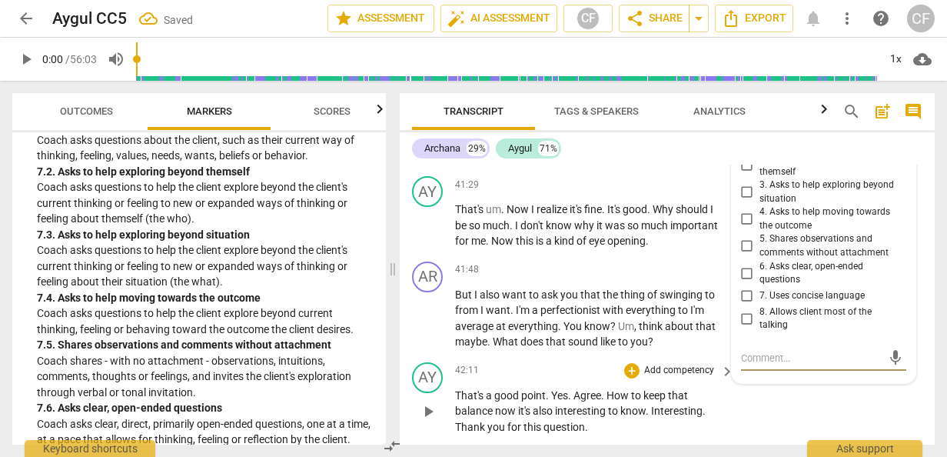
scroll to position [14193, 0]
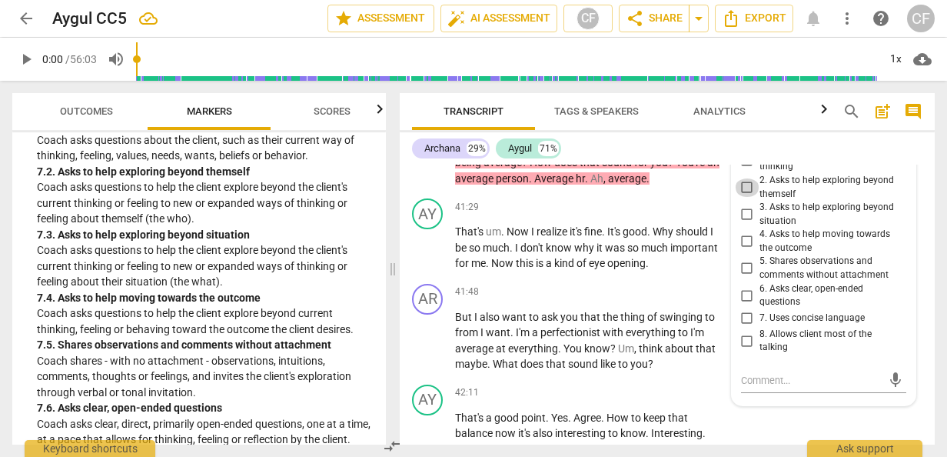
click at [743, 197] on input "2. Asks to help exploring beyond themself" at bounding box center [747, 187] width 25 height 18
checkbox input "true"
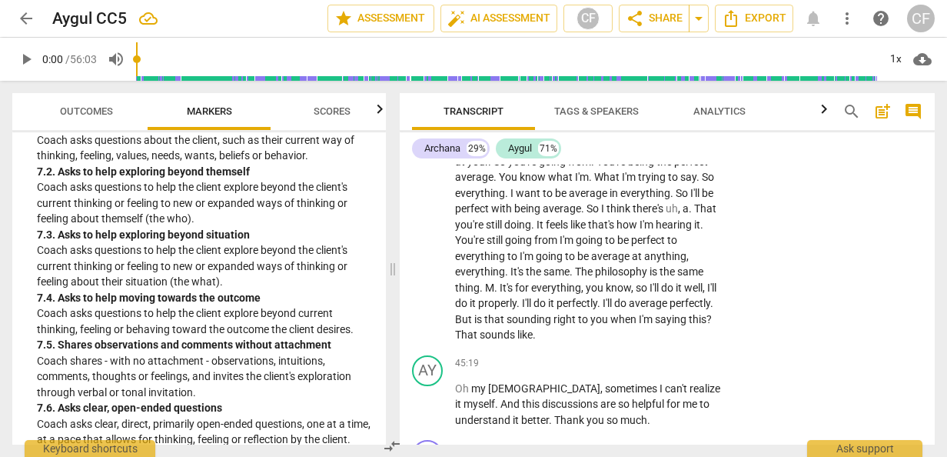
scroll to position [15731, 0]
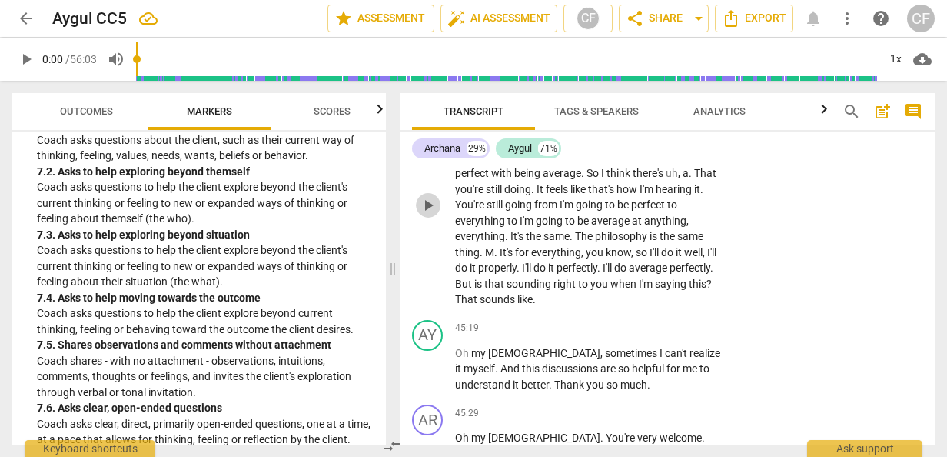
click at [431, 215] on span "play_arrow" at bounding box center [428, 205] width 18 height 18
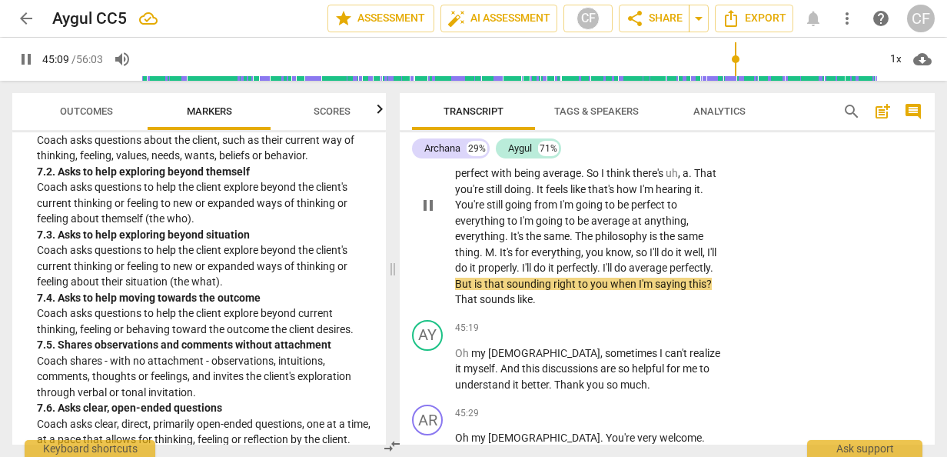
click at [428, 215] on span "pause" at bounding box center [428, 205] width 18 height 18
type input "2710"
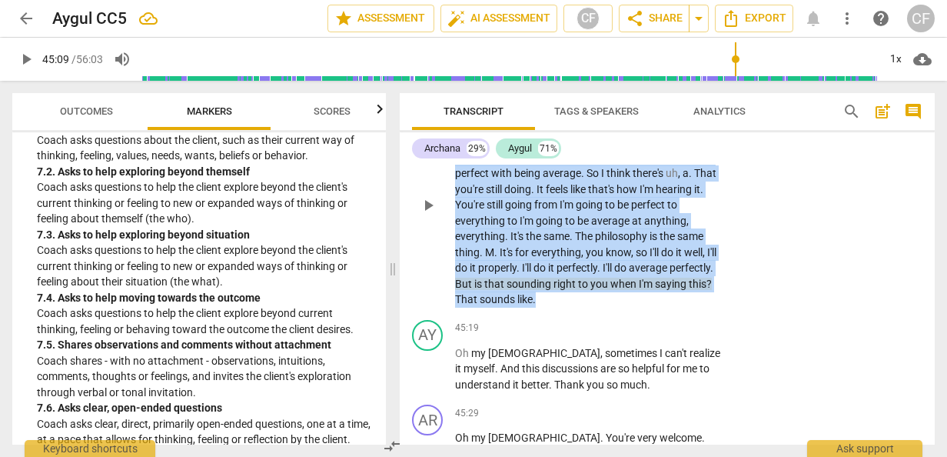
drag, startPoint x: 456, startPoint y: 208, endPoint x: 558, endPoint y: 390, distance: 209.0
click at [558, 308] on p "But what I said was you're being , you're being very good at your . So you're g…" at bounding box center [590, 204] width 271 height 205
click at [678, 93] on p "Add competency" at bounding box center [679, 86] width 73 height 14
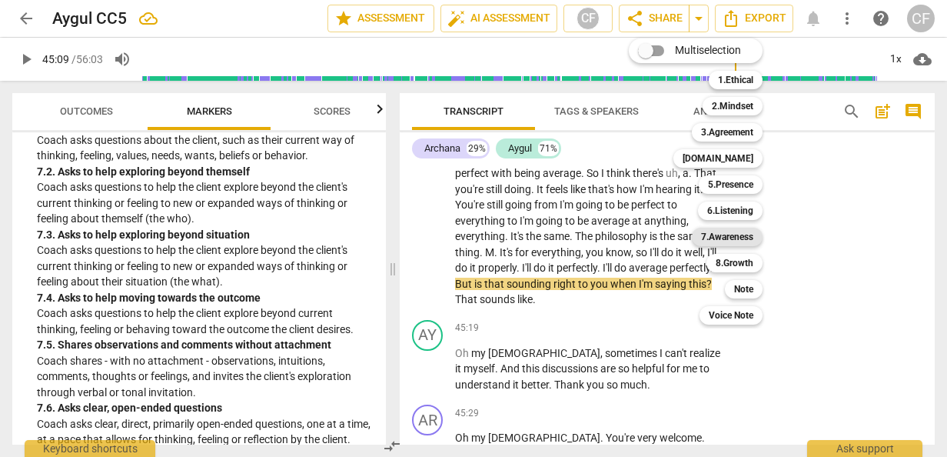
click at [731, 238] on b "7.Awareness" at bounding box center [727, 237] width 52 height 18
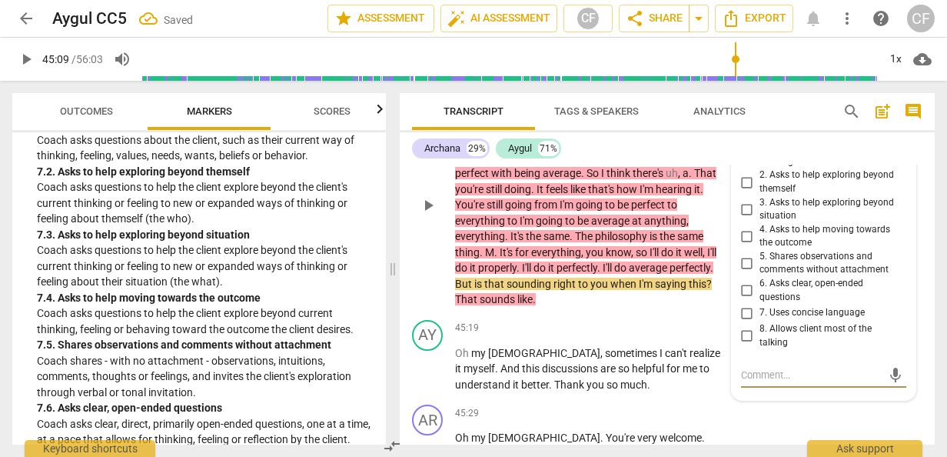
scroll to position [15897, 0]
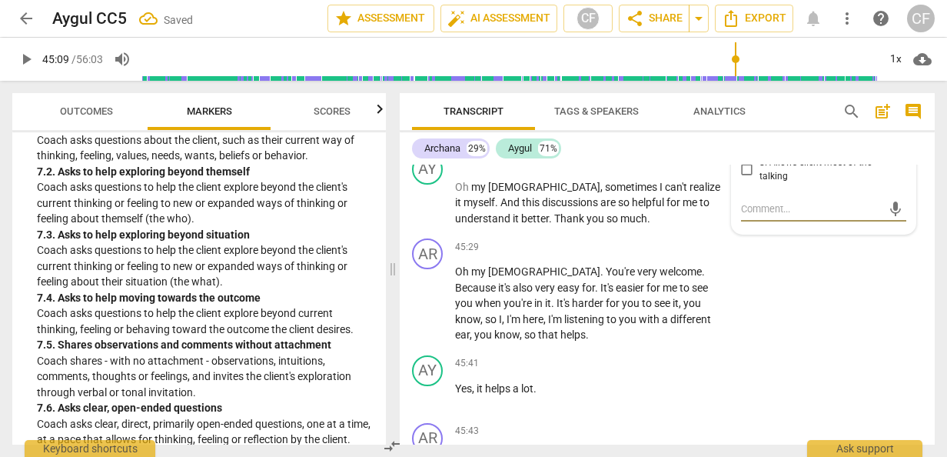
click at [741, 106] on input "5. Shares observations and comments without attachment" at bounding box center [747, 97] width 25 height 18
checkbox input "true"
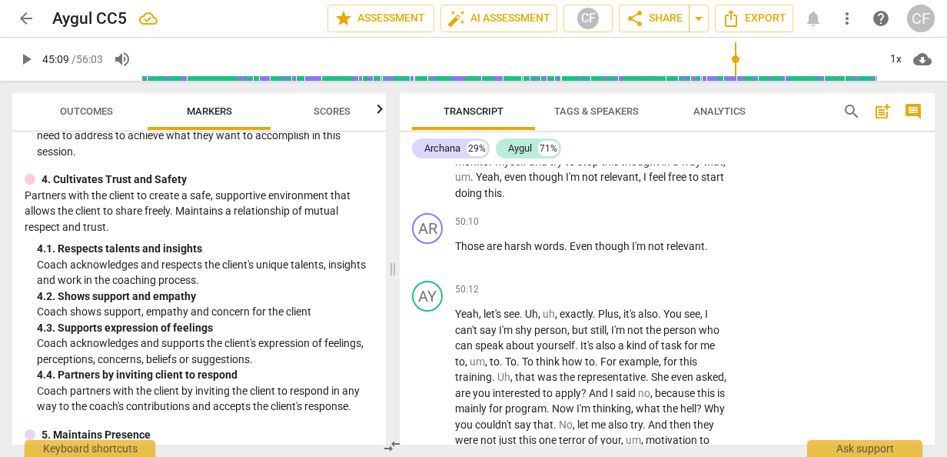
scroll to position [17896, 0]
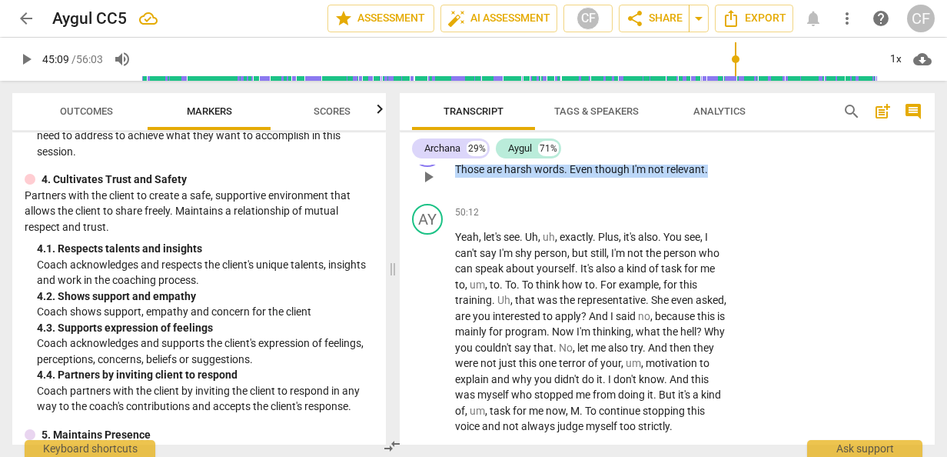
drag, startPoint x: 455, startPoint y: 266, endPoint x: 715, endPoint y: 265, distance: 259.9
click at [715, 178] on p "Those are harsh words . Even though I'm not relevant ." at bounding box center [590, 169] width 271 height 16
click at [672, 152] on p "Add competency" at bounding box center [679, 145] width 73 height 14
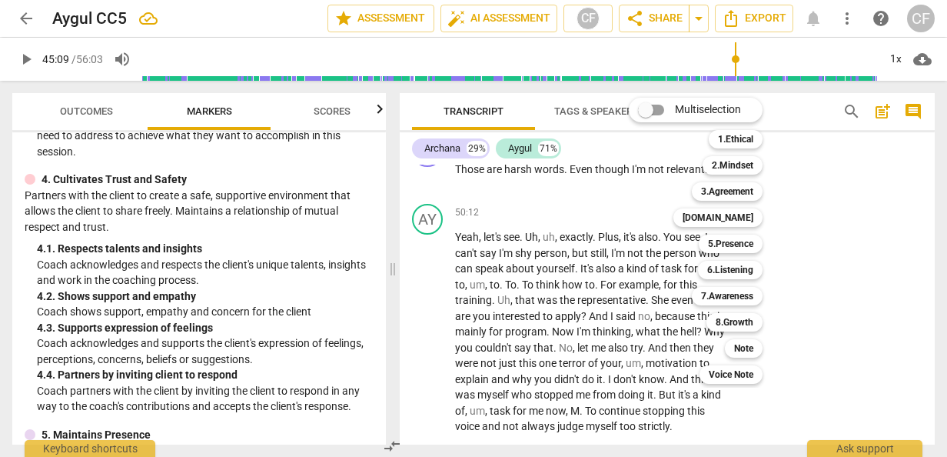
click at [168, 292] on div at bounding box center [473, 228] width 947 height 457
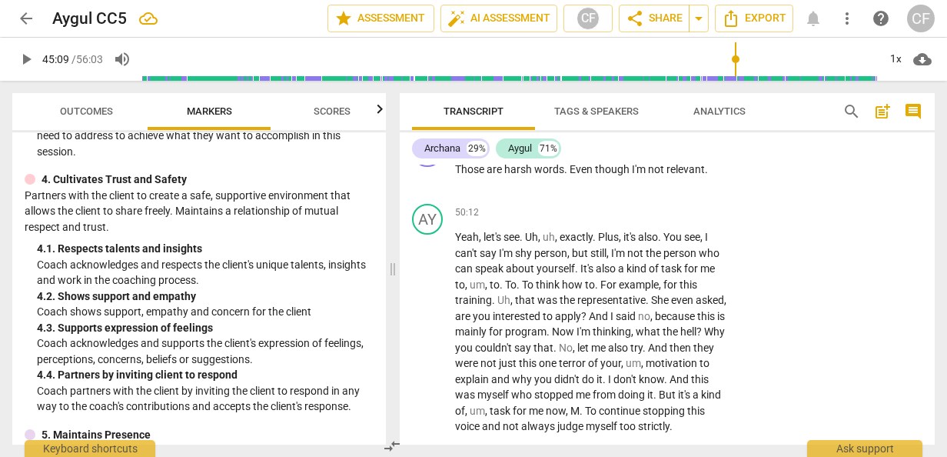
click at [232, 295] on div "4. 2. Shows support and empathy" at bounding box center [205, 296] width 337 height 16
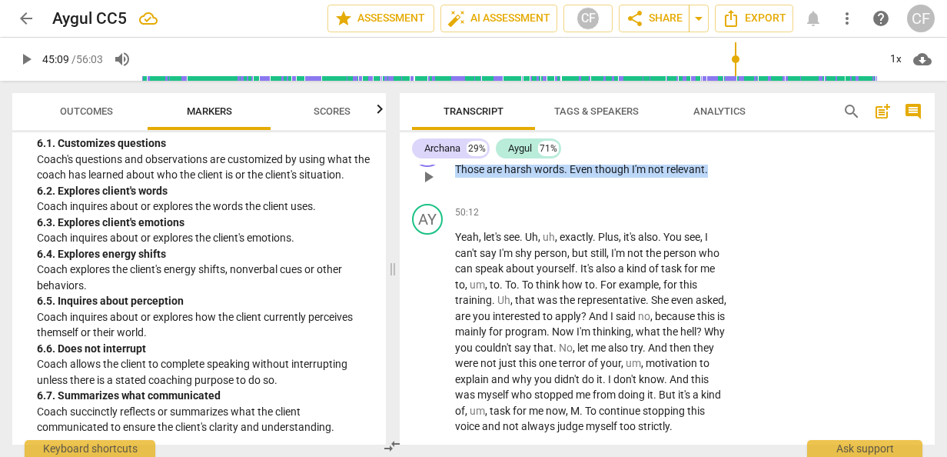
drag, startPoint x: 455, startPoint y: 263, endPoint x: 711, endPoint y: 262, distance: 255.3
click at [711, 178] on p "Those are harsh words . Even though I'm not relevant ." at bounding box center [590, 169] width 271 height 16
click at [684, 152] on p "Add competency" at bounding box center [679, 145] width 73 height 14
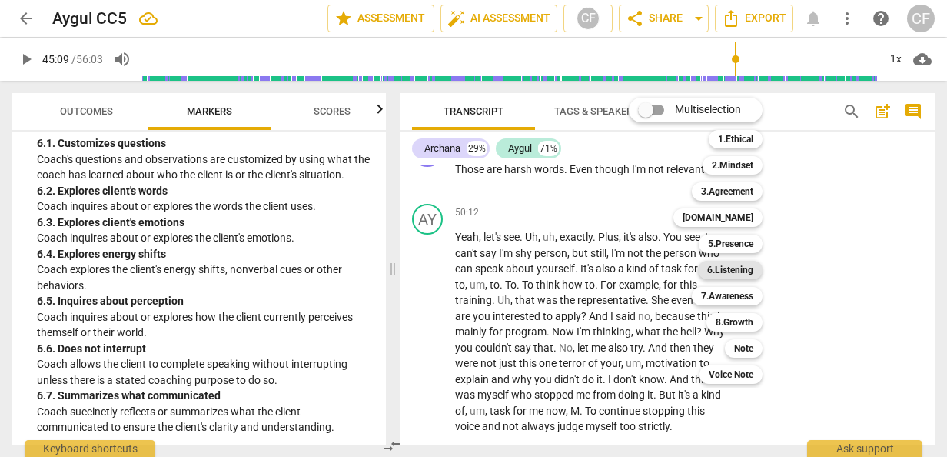
click at [723, 270] on b "6.Listening" at bounding box center [731, 270] width 46 height 18
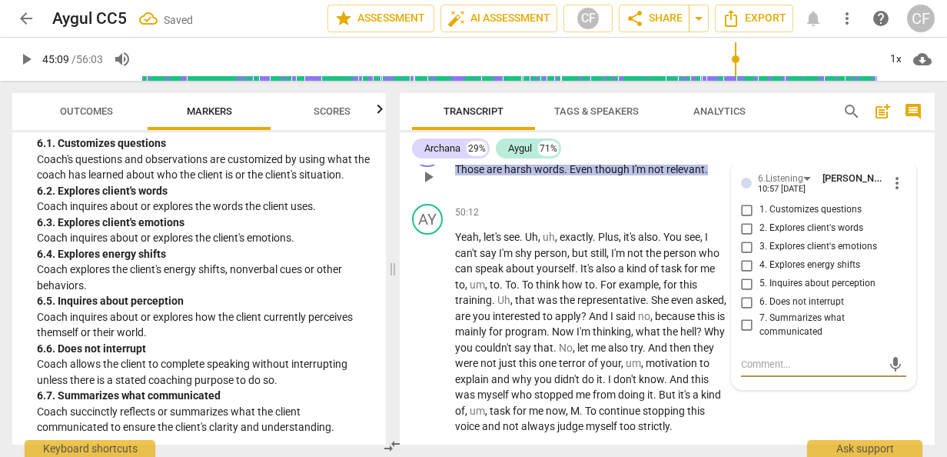
scroll to position [18052, 0]
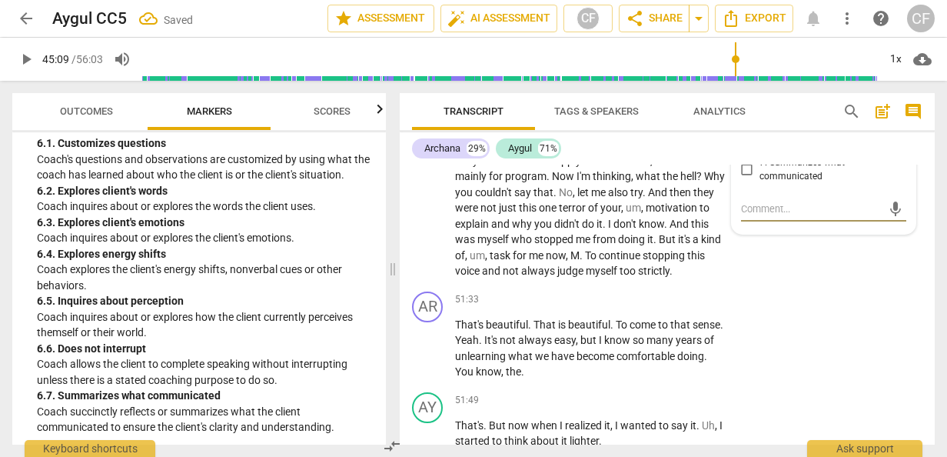
click at [741, 82] on input "2. Explores client's words" at bounding box center [747, 73] width 25 height 18
checkbox input "true"
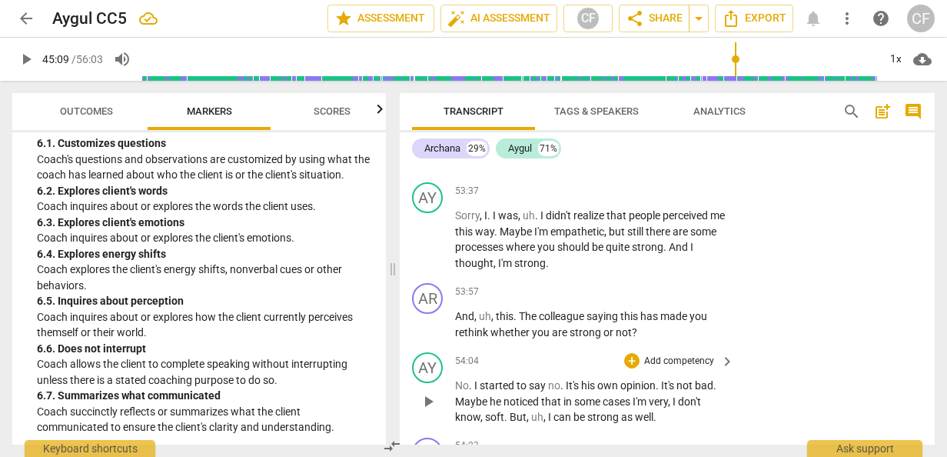
scroll to position [19128, 0]
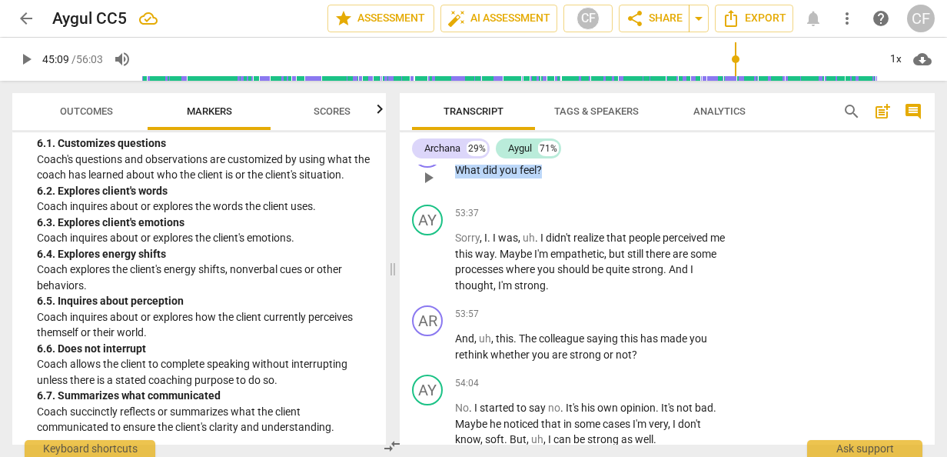
drag, startPoint x: 457, startPoint y: 296, endPoint x: 546, endPoint y: 294, distance: 89.2
click at [546, 178] on p "What did you feel ?" at bounding box center [590, 170] width 271 height 16
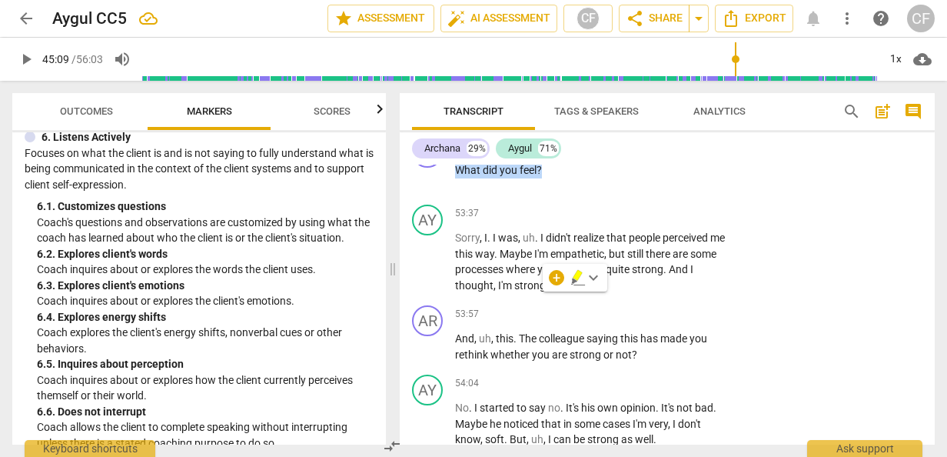
scroll to position [1077, 0]
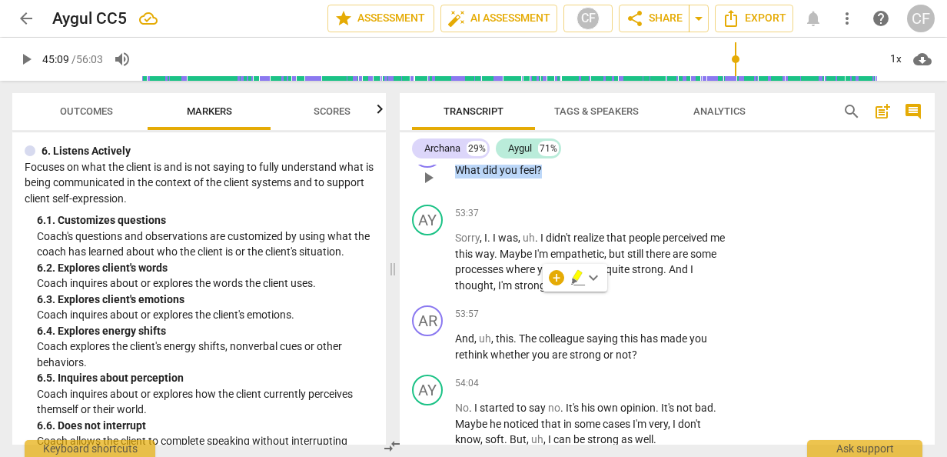
click at [678, 153] on p "Add competency" at bounding box center [679, 146] width 73 height 14
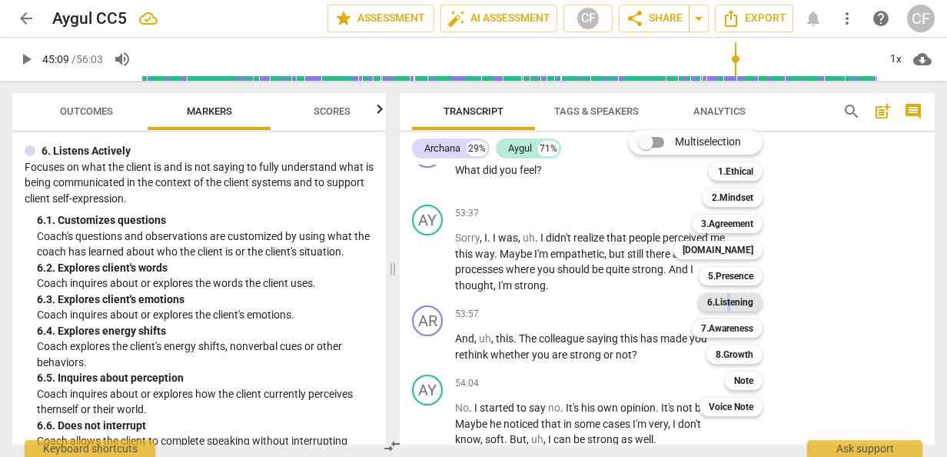
click at [731, 301] on b "6.Listening" at bounding box center [731, 302] width 46 height 18
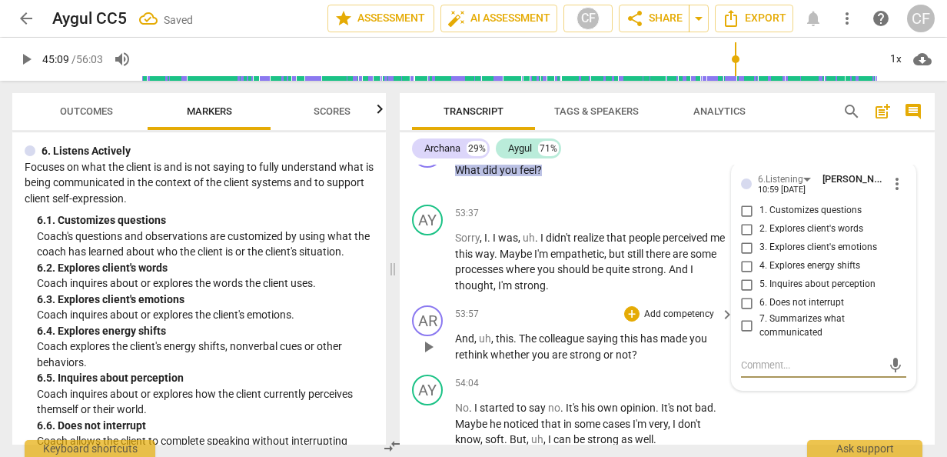
scroll to position [19316, 0]
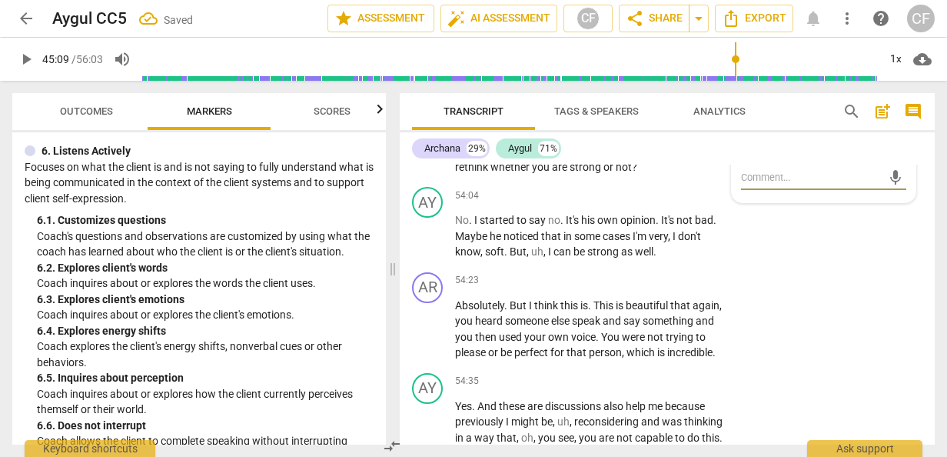
click at [743, 69] on input "3. Explores client's emotions" at bounding box center [747, 60] width 25 height 18
checkbox input "true"
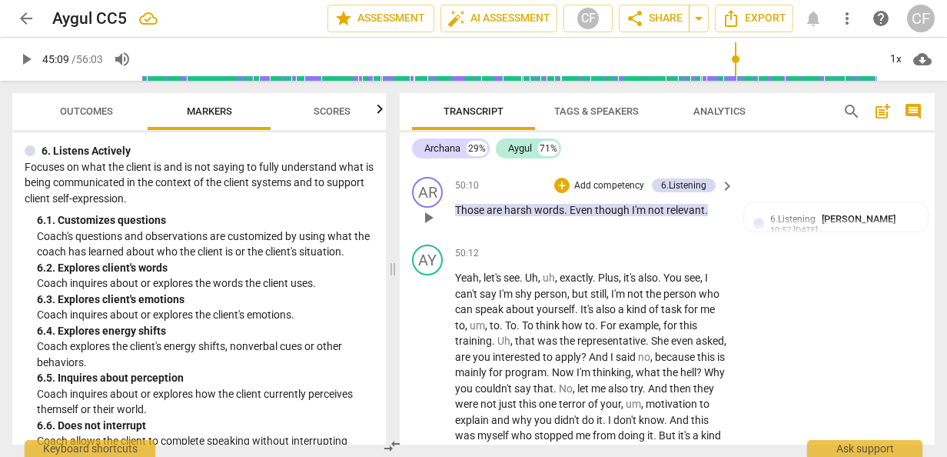
scroll to position [17700, 0]
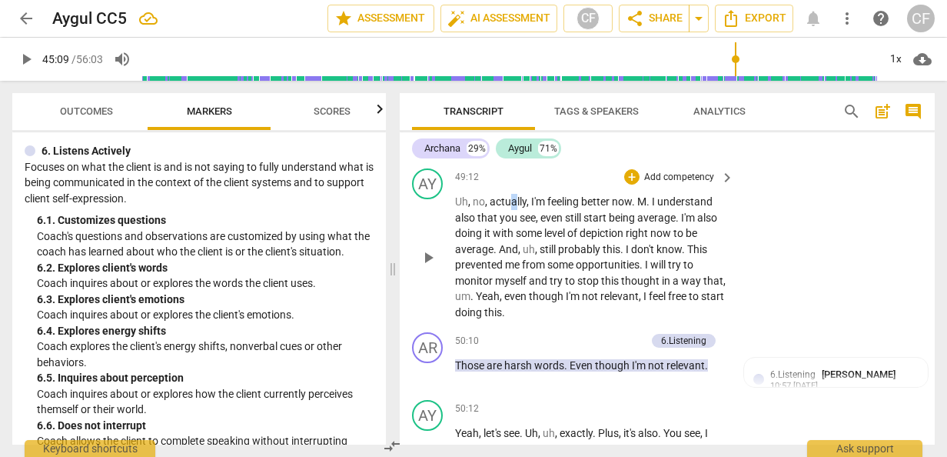
click at [517, 208] on span "actually" at bounding box center [508, 201] width 37 height 12
click at [559, 208] on span "feeling" at bounding box center [565, 201] width 34 height 12
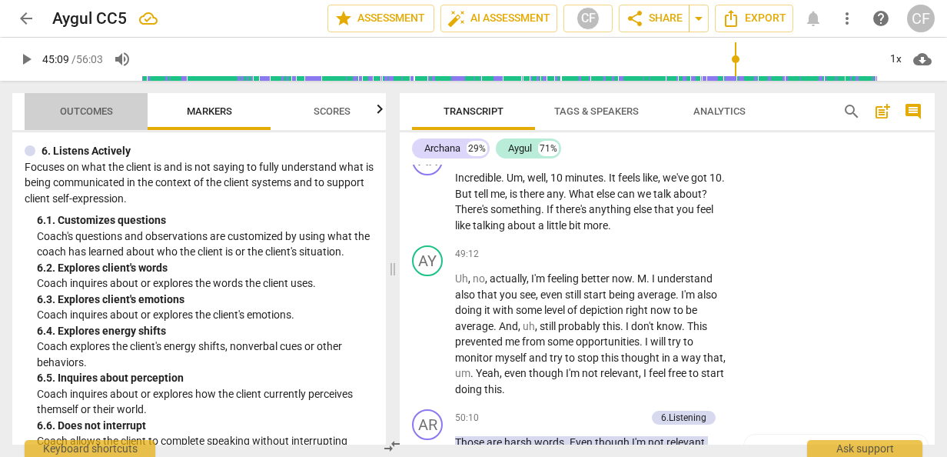
click at [100, 113] on span "Outcomes" at bounding box center [86, 111] width 53 height 12
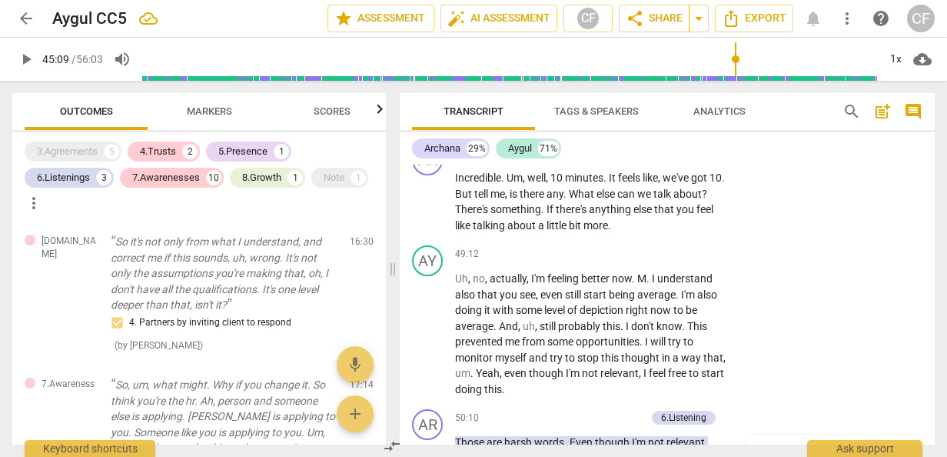
click at [212, 118] on span "Markers" at bounding box center [209, 112] width 82 height 21
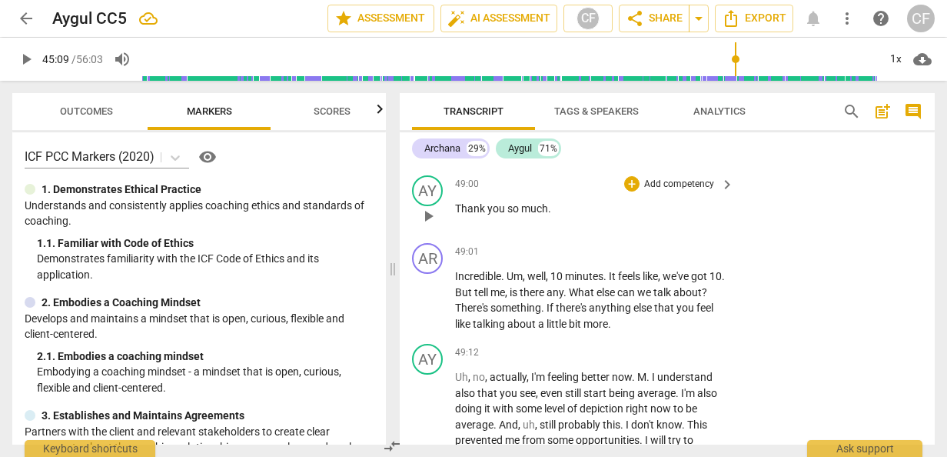
scroll to position [17393, 0]
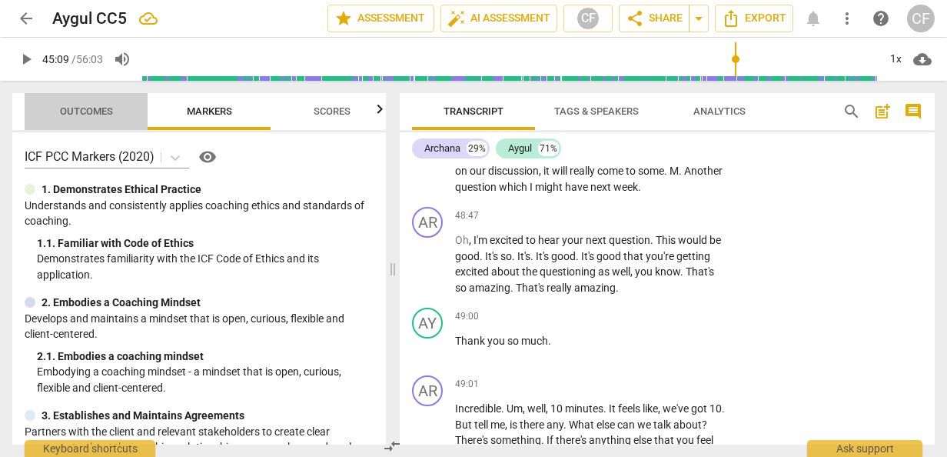
click at [98, 106] on span "Outcomes" at bounding box center [86, 111] width 53 height 12
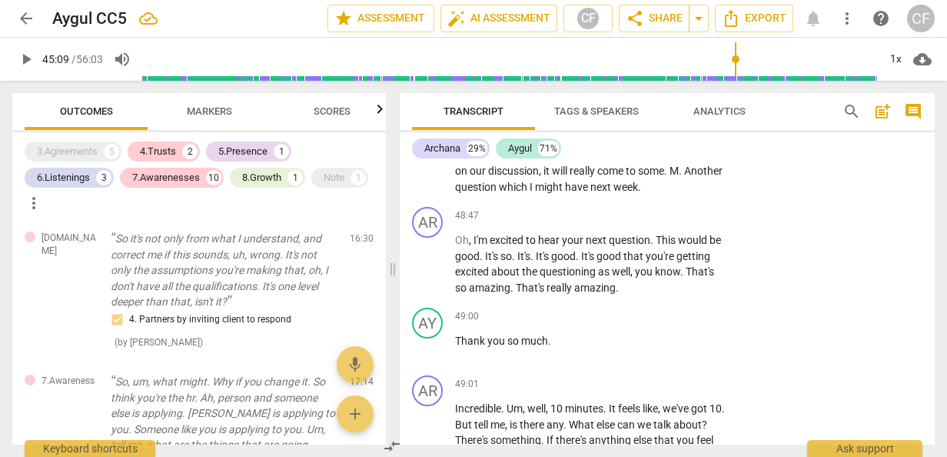
scroll to position [0, 0]
click at [69, 149] on div "3.Agreements" at bounding box center [67, 151] width 61 height 15
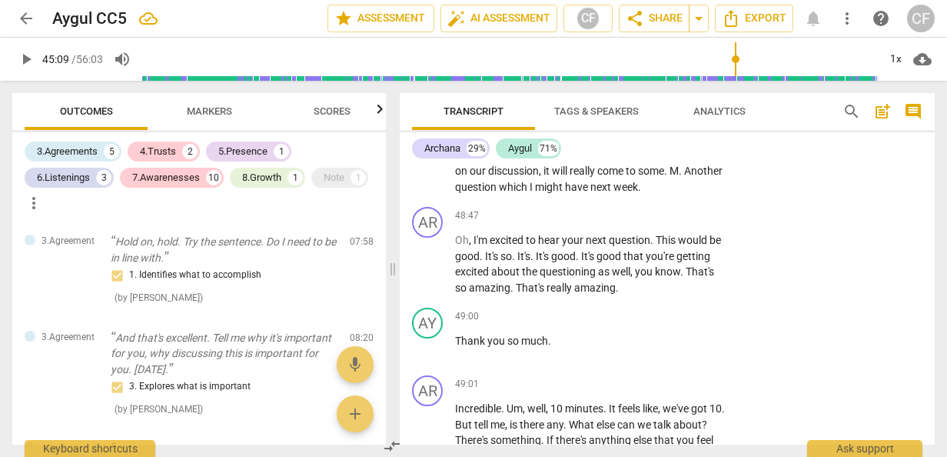
click at [35, 198] on span "more_vert" at bounding box center [34, 203] width 18 height 18
click at [146, 214] on div at bounding box center [473, 228] width 947 height 457
drag, startPoint x: 75, startPoint y: 110, endPoint x: 48, endPoint y: 215, distance: 108.2
click at [48, 215] on div "3.Agreements 5 4.Trusts 2 5.Presence 1 6.Listenings 3 7.Awarenesses 10 8.Growth…" at bounding box center [205, 176] width 361 height 77
click at [35, 202] on span "more_vert" at bounding box center [34, 203] width 18 height 18
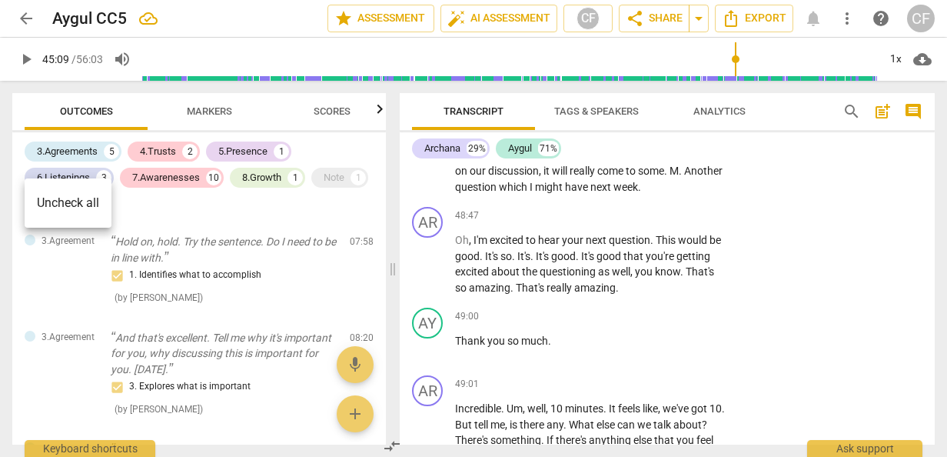
click at [169, 215] on div at bounding box center [473, 228] width 947 height 457
click at [343, 177] on div "Note" at bounding box center [334, 177] width 21 height 15
click at [772, 18] on span "Export" at bounding box center [754, 18] width 65 height 18
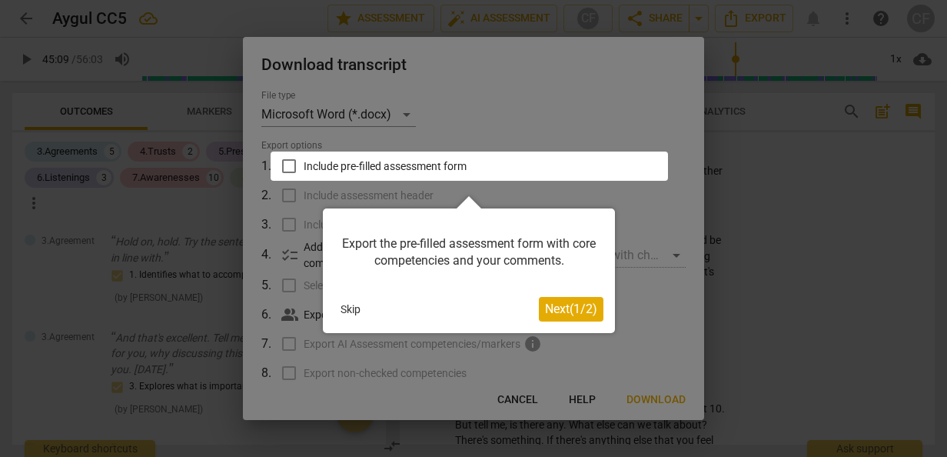
click at [553, 91] on div at bounding box center [473, 228] width 947 height 457
click at [352, 307] on button "Skip" at bounding box center [351, 309] width 32 height 23
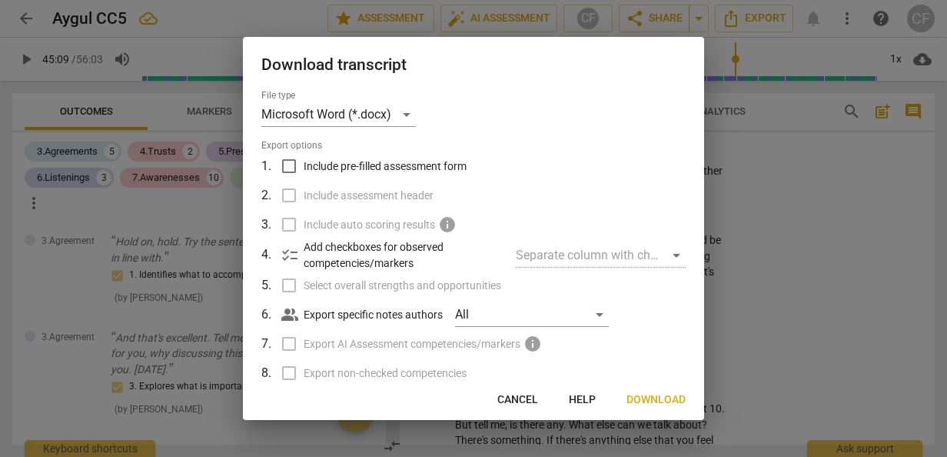
click at [292, 252] on span "checklist" at bounding box center [290, 255] width 18 height 18
click at [655, 398] on span "Download" at bounding box center [656, 399] width 59 height 15
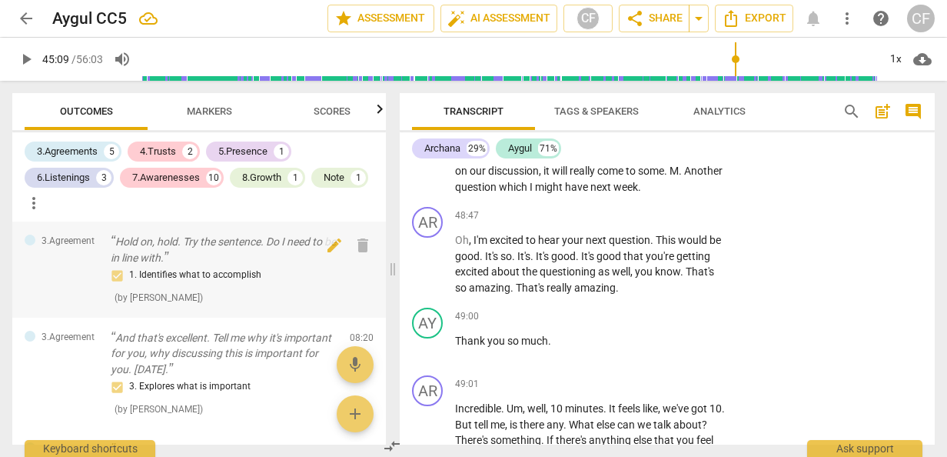
click at [42, 239] on span "3.Agreement" at bounding box center [68, 241] width 53 height 13
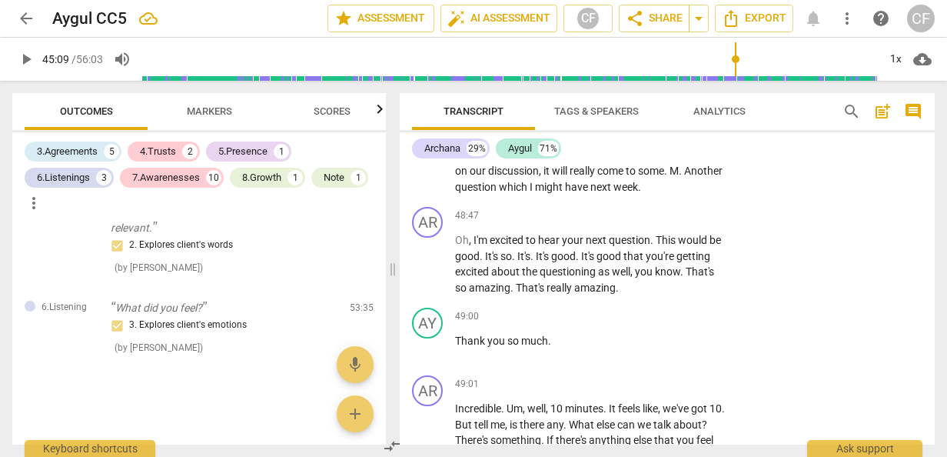
scroll to position [3408, 0]
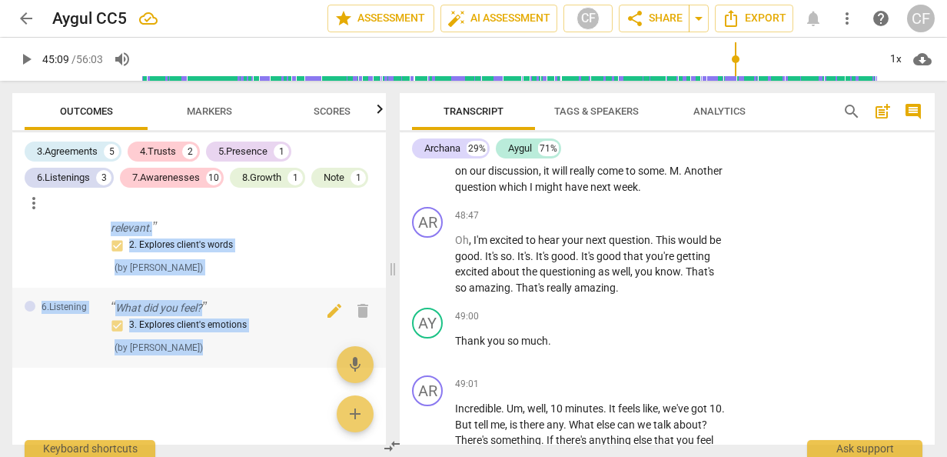
click at [214, 344] on div "3. Explores client's emotions ( by [PERSON_NAME] )" at bounding box center [224, 335] width 227 height 39
copy div "3.Agreement Hold on, hold. Try the sentence. Do I need to be in line with. 1. I…"
click at [395, 18] on span "star Assessment" at bounding box center [381, 18] width 93 height 18
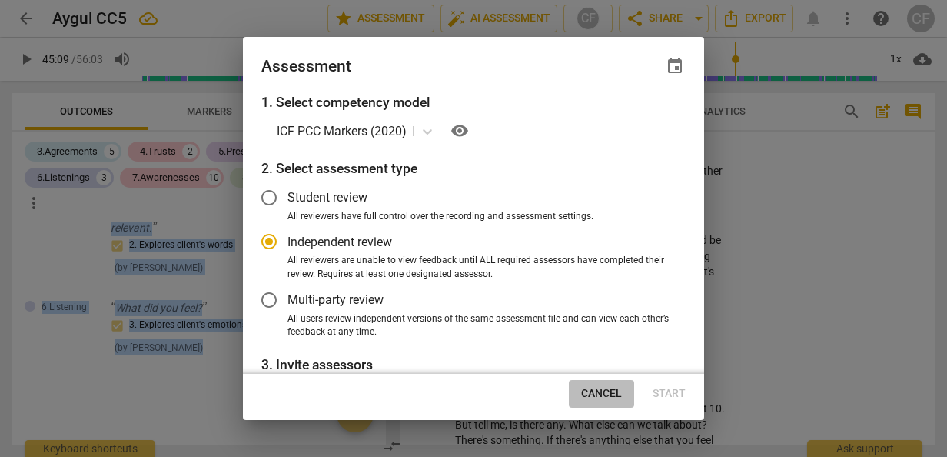
click at [598, 391] on span "Cancel" at bounding box center [601, 393] width 41 height 15
radio input "false"
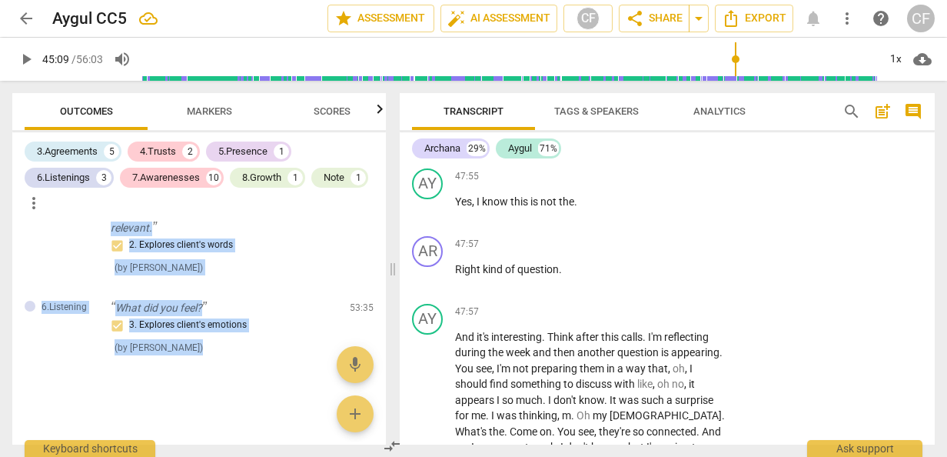
scroll to position [16931, 0]
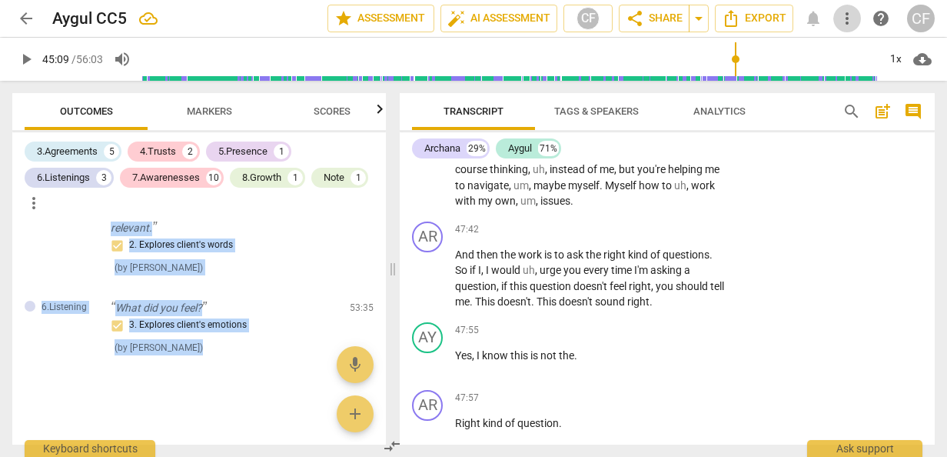
click at [850, 23] on span "more_vert" at bounding box center [847, 18] width 18 height 18
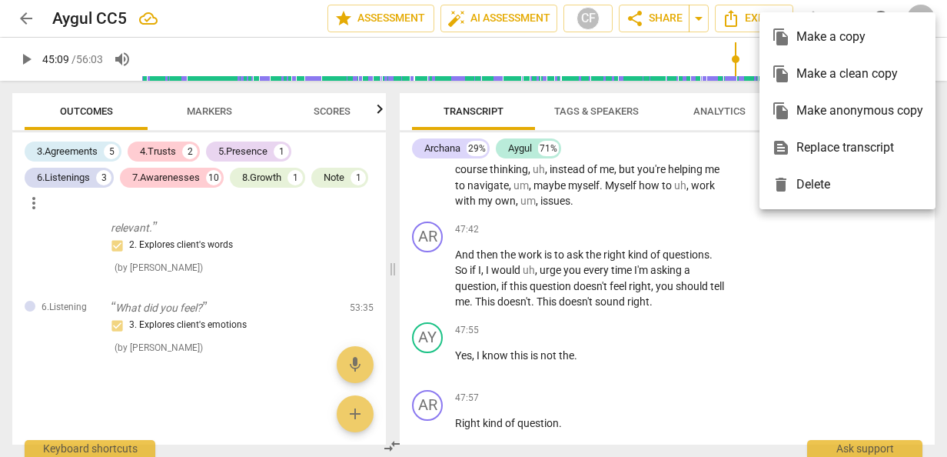
click at [791, 255] on div at bounding box center [473, 228] width 947 height 457
